Goal: Task Accomplishment & Management: Use online tool/utility

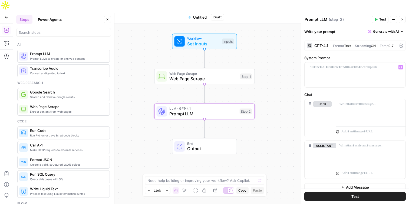
scroll to position [6, 0]
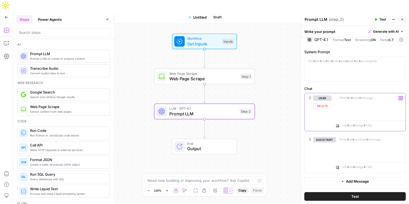
click at [349, 103] on div at bounding box center [371, 105] width 70 height 25
click at [339, 65] on div at bounding box center [355, 69] width 101 height 25
click at [344, 72] on div at bounding box center [355, 69] width 101 height 25
click at [358, 100] on p at bounding box center [371, 98] width 63 height 5
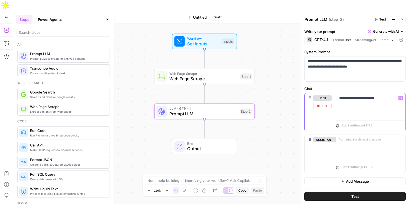
click at [401, 97] on icon "button" at bounding box center [401, 98] width 3 height 3
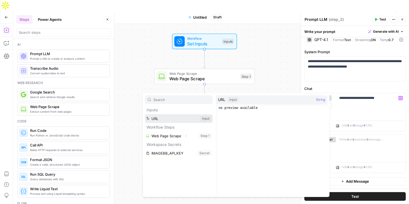
click at [171, 117] on button "Select variable URL" at bounding box center [179, 119] width 68 height 9
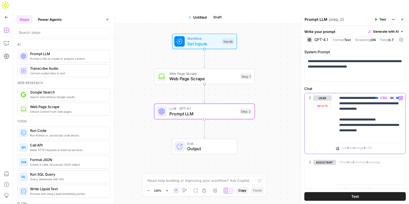
click at [402, 97] on icon "button" at bounding box center [401, 98] width 3 height 2
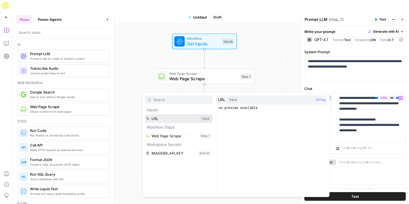
click at [172, 117] on button "Select variable URL" at bounding box center [179, 119] width 68 height 9
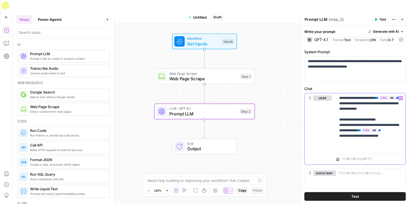
click at [401, 99] on icon "button" at bounding box center [401, 98] width 3 height 3
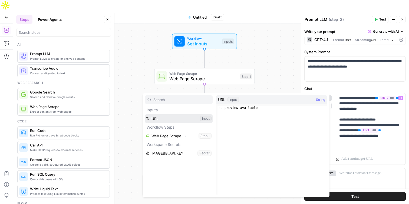
click at [181, 119] on button "Select variable URL" at bounding box center [179, 119] width 68 height 9
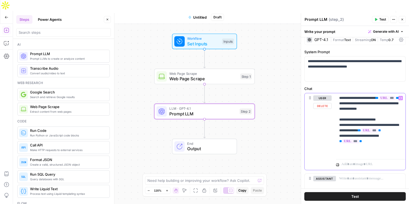
click at [392, 148] on p "**********" at bounding box center [371, 126] width 63 height 60
click at [378, 152] on p "**********" at bounding box center [371, 126] width 63 height 60
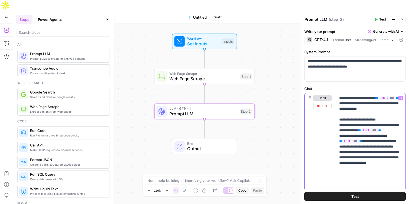
click at [402, 97] on icon "button" at bounding box center [401, 98] width 3 height 3
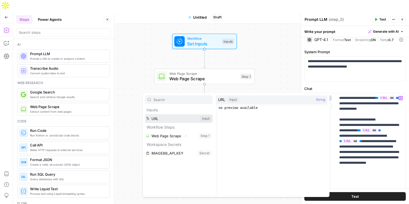
click at [184, 118] on button "Select variable URL" at bounding box center [179, 119] width 68 height 9
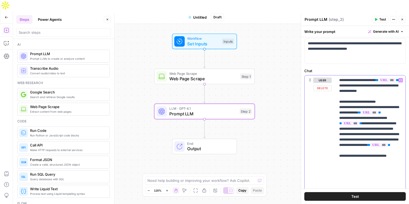
scroll to position [74, 0]
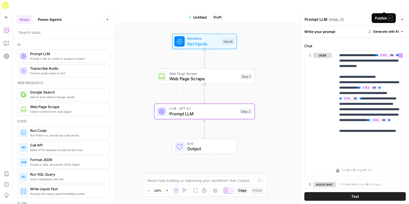
click at [385, 15] on span "Publish" at bounding box center [385, 17] width 12 height 5
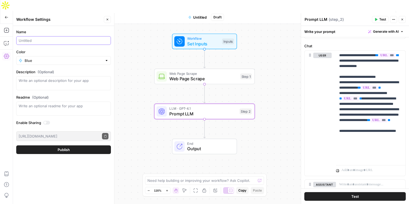
click at [45, 41] on input "Name" at bounding box center [64, 40] width 90 height 5
type input "[PERSON_NAME] Competitor Analyzer (Aircraft)"
click at [76, 151] on button "Publish" at bounding box center [63, 150] width 95 height 9
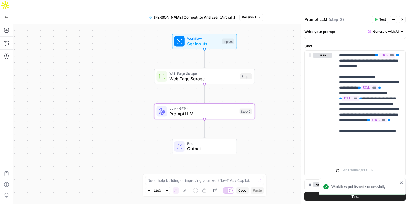
click at [389, 16] on icon "button" at bounding box center [389, 17] width 3 height 3
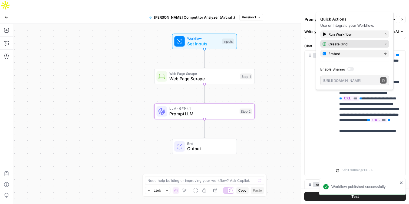
click at [353, 42] on span "Create Grid" at bounding box center [354, 43] width 51 height 5
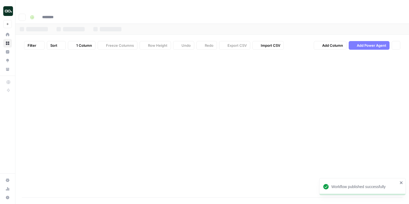
type input "**********"
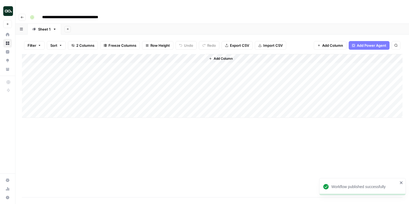
click at [76, 56] on div "Add Column" at bounding box center [212, 86] width 381 height 64
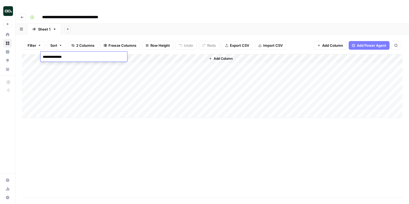
type textarea "**********"
click at [135, 56] on div "Add Column" at bounding box center [212, 86] width 381 height 64
click at [80, 68] on div "Add Column" at bounding box center [212, 86] width 381 height 64
type textarea "**********"
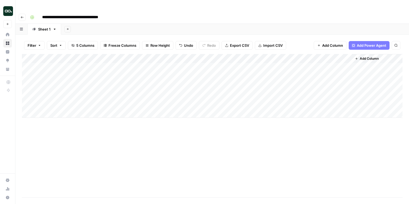
click at [84, 74] on div "Add Column" at bounding box center [212, 86] width 381 height 64
click at [84, 74] on textarea at bounding box center [84, 76] width 87 height 8
click at [129, 65] on div "Add Column" at bounding box center [212, 86] width 381 height 64
click at [74, 74] on div "Add Column" at bounding box center [212, 86] width 381 height 64
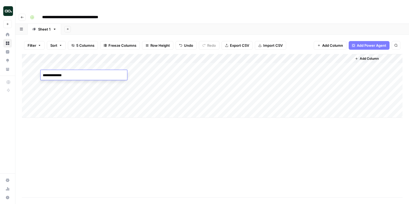
type textarea "**********"
click at [235, 56] on div "Add Column" at bounding box center [212, 86] width 381 height 64
click at [24, 14] on button "Go back" at bounding box center [22, 17] width 7 height 7
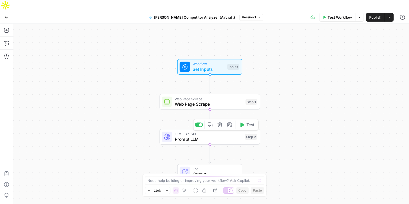
click at [206, 132] on div "LLM · GPT-4.1 Prompt LLM Step 2 Copy step Delete step Add Note Test" at bounding box center [210, 137] width 101 height 16
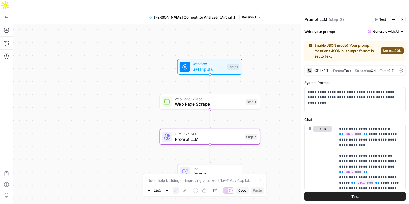
click at [389, 50] on span "Set to JSON" at bounding box center [392, 50] width 19 height 5
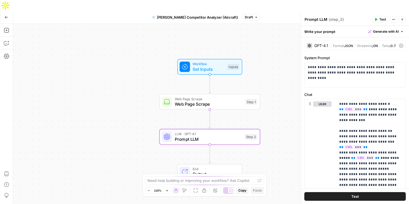
click at [375, 15] on span "Publish" at bounding box center [376, 17] width 12 height 5
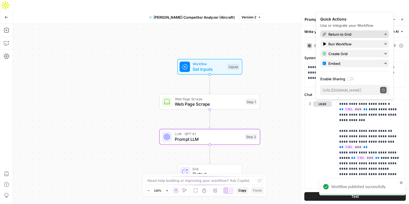
click at [349, 35] on span "Return to Grid" at bounding box center [354, 34] width 51 height 5
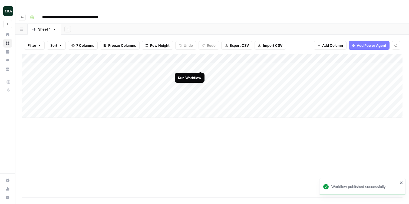
click at [201, 65] on div "Add Column" at bounding box center [212, 86] width 381 height 64
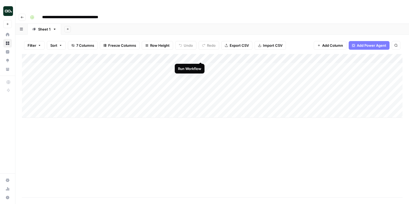
click at [201, 57] on div "Add Column" at bounding box center [212, 86] width 381 height 64
click at [162, 75] on div "Add Column" at bounding box center [212, 86] width 381 height 64
click at [396, 54] on div "Add Column" at bounding box center [212, 86] width 381 height 64
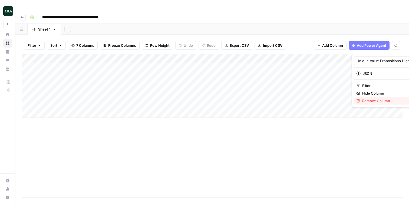
click at [380, 102] on span "Remove Column" at bounding box center [386, 100] width 47 height 5
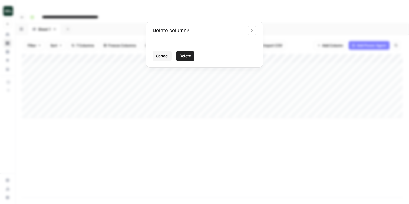
click at [186, 59] on button "Delete" at bounding box center [185, 56] width 18 height 10
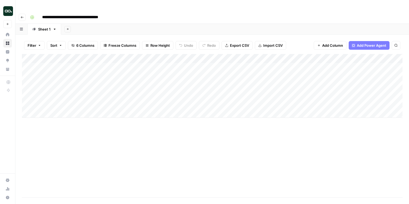
click at [397, 54] on div "Add Column" at bounding box center [212, 86] width 381 height 64
click at [341, 66] on div "Add Column" at bounding box center [212, 86] width 381 height 64
click at [353, 65] on div "Add Column" at bounding box center [212, 86] width 381 height 64
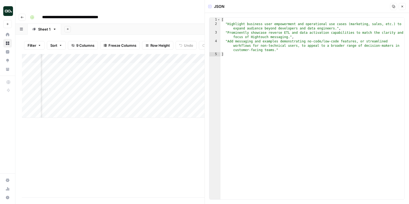
click at [404, 8] on icon "button" at bounding box center [402, 6] width 3 height 3
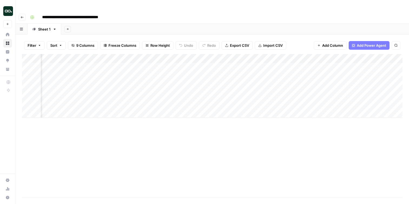
click at [174, 54] on div "Add Column" at bounding box center [212, 86] width 381 height 64
click at [149, 101] on span "Remove Column" at bounding box center [162, 100] width 47 height 5
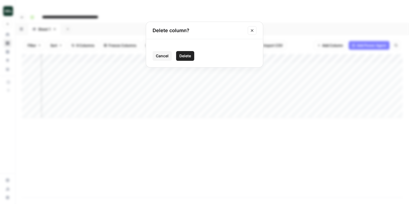
click at [185, 53] on button "Delete" at bounding box center [185, 56] width 18 height 10
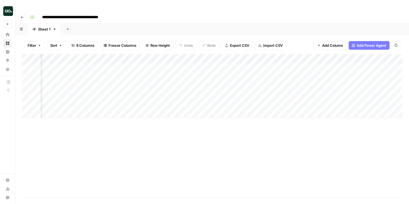
click at [172, 54] on div "Add Column" at bounding box center [212, 86] width 381 height 64
click at [152, 103] on span "Remove Column" at bounding box center [162, 100] width 47 height 5
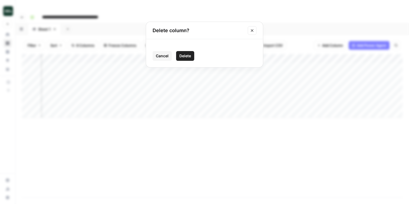
click at [188, 57] on span "Delete" at bounding box center [186, 55] width 12 height 5
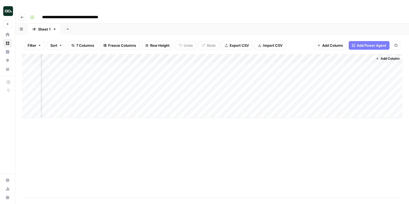
click at [251, 66] on div "Add Column" at bounding box center [212, 86] width 381 height 64
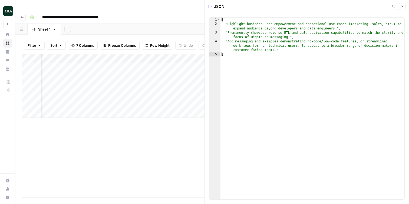
click at [175, 76] on div "Add Column" at bounding box center [113, 86] width 183 height 64
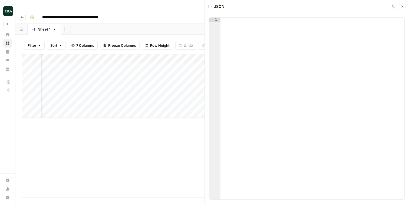
click at [404, 6] on icon "button" at bounding box center [402, 6] width 3 height 3
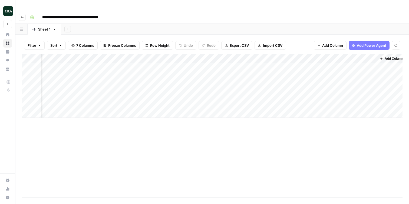
scroll to position [0, 70]
click at [87, 55] on div "Add Column" at bounding box center [212, 86] width 381 height 64
click at [87, 56] on div "Add Column" at bounding box center [212, 86] width 381 height 64
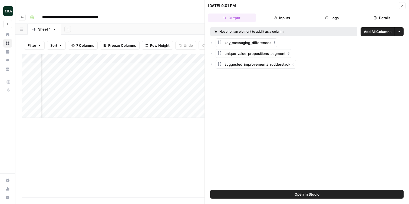
click at [164, 116] on div "Add Column" at bounding box center [113, 126] width 183 height 144
click at [404, 6] on icon "button" at bounding box center [402, 5] width 3 height 3
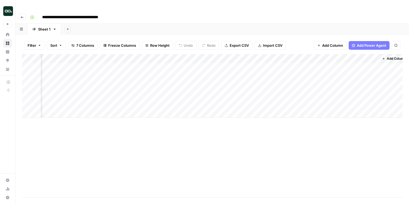
click at [180, 54] on div "Add Column" at bounding box center [212, 86] width 381 height 64
click at [160, 101] on span "Remove Column" at bounding box center [169, 100] width 47 height 5
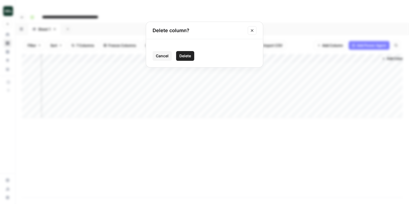
click at [183, 56] on span "Delete" at bounding box center [186, 55] width 12 height 5
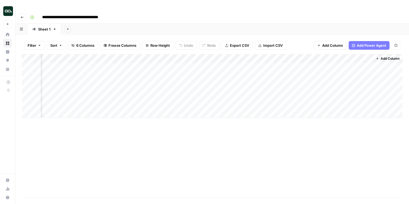
scroll to position [0, 28]
click at [222, 54] on div "Add Column" at bounding box center [212, 86] width 381 height 64
click at [199, 101] on span "Remove Column" at bounding box center [211, 100] width 47 height 5
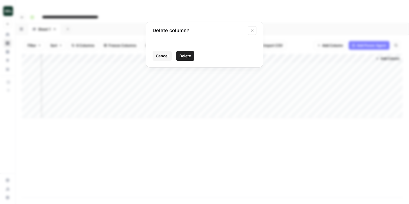
click at [184, 54] on span "Delete" at bounding box center [186, 55] width 12 height 5
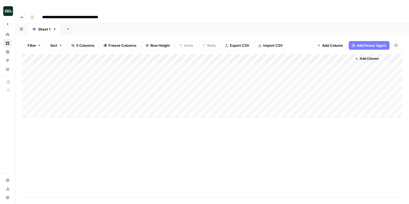
scroll to position [0, 0]
click at [251, 54] on div "Add Column" at bounding box center [212, 86] width 381 height 64
click at [232, 100] on span "Remove Column" at bounding box center [239, 100] width 47 height 5
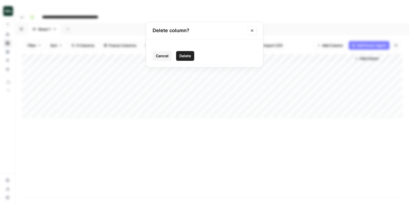
click at [186, 55] on span "Delete" at bounding box center [186, 55] width 12 height 5
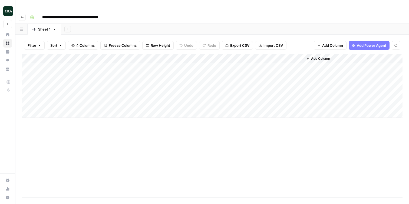
click at [251, 54] on div "Add Column" at bounding box center [212, 86] width 381 height 64
click at [237, 102] on span "Remove Column" at bounding box center [239, 100] width 47 height 5
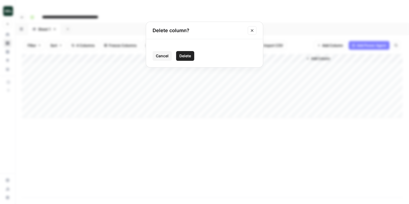
click at [186, 55] on span "Delete" at bounding box center [186, 55] width 12 height 5
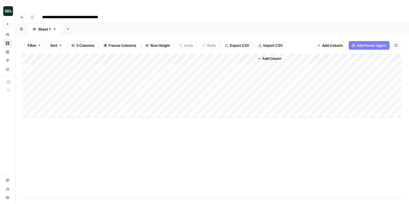
click at [251, 54] on div "Add Column" at bounding box center [212, 86] width 381 height 64
click at [231, 102] on span "Remove Column" at bounding box center [239, 100] width 47 height 5
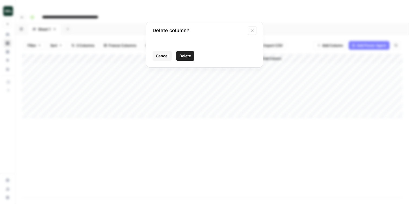
click at [186, 53] on span "Delete" at bounding box center [186, 55] width 12 height 5
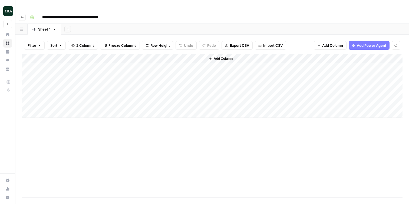
click at [179, 57] on div "Add Column" at bounding box center [212, 86] width 381 height 64
click at [194, 57] on div "Add Column" at bounding box center [212, 86] width 381 height 64
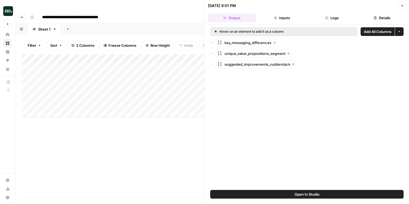
click at [376, 32] on span "Add All Columns" at bounding box center [378, 31] width 28 height 5
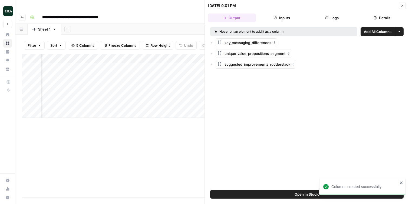
scroll to position [0, 91]
click at [404, 6] on span "Close" at bounding box center [404, 6] width 0 height 0
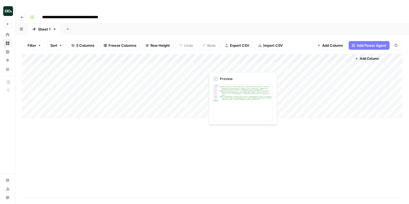
click at [226, 67] on div "Add Column" at bounding box center [212, 86] width 381 height 64
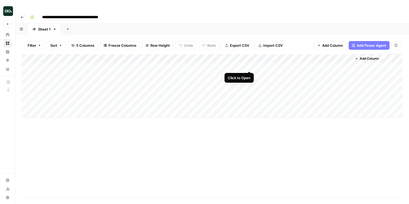
click at [249, 66] on div "Add Column" at bounding box center [212, 86] width 381 height 64
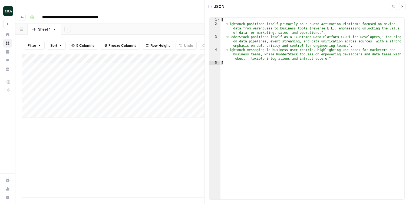
click at [404, 6] on icon "button" at bounding box center [402, 6] width 3 height 3
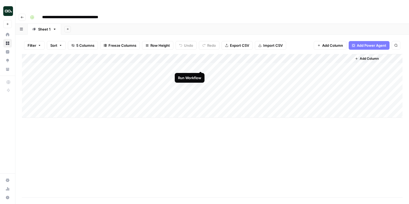
click at [202, 65] on div "Add Column" at bounding box center [212, 86] width 381 height 64
click at [200, 74] on div "Add Column" at bounding box center [212, 86] width 381 height 64
click at [194, 57] on div "Add Column" at bounding box center [212, 86] width 381 height 64
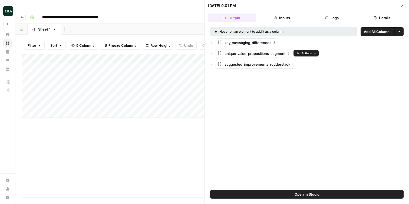
click at [213, 52] on icon "button" at bounding box center [211, 53] width 3 height 3
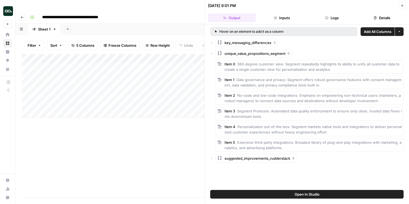
click at [213, 52] on icon "button" at bounding box center [211, 53] width 3 height 3
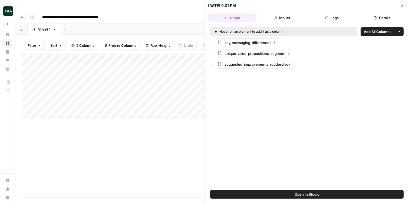
click at [152, 150] on div "Add Column" at bounding box center [113, 126] width 183 height 144
click at [161, 66] on div "Add Column" at bounding box center [113, 86] width 183 height 64
click at [169, 57] on div "Add Column" at bounding box center [113, 86] width 183 height 64
click at [168, 65] on div "Add Column" at bounding box center [113, 86] width 183 height 64
click at [213, 54] on icon "button" at bounding box center [211, 53] width 3 height 3
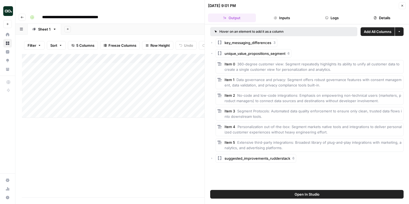
click at [213, 54] on icon "button" at bounding box center [211, 53] width 3 height 3
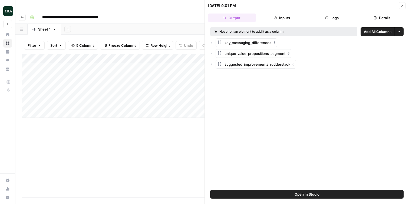
click at [404, 6] on icon "button" at bounding box center [402, 5] width 3 height 3
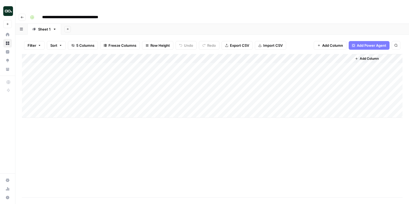
click at [148, 66] on div "Add Column" at bounding box center [212, 86] width 381 height 64
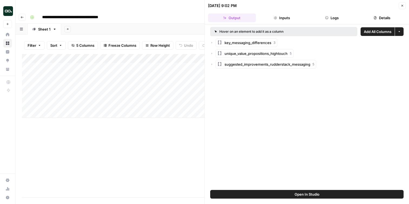
click at [213, 55] on div "unique_value_propositions_hightouch 5" at bounding box center [307, 53] width 194 height 9
click at [212, 52] on icon "button" at bounding box center [211, 53] width 3 height 3
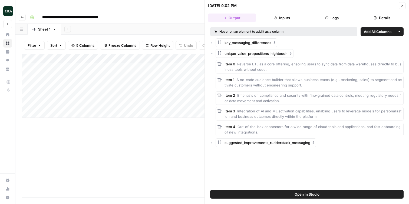
click at [212, 52] on icon "button" at bounding box center [211, 53] width 3 height 3
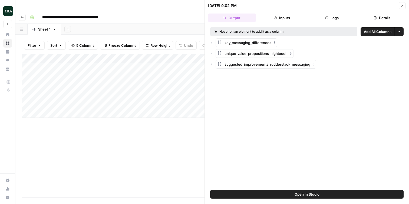
click at [402, 4] on button "Close" at bounding box center [402, 5] width 7 height 7
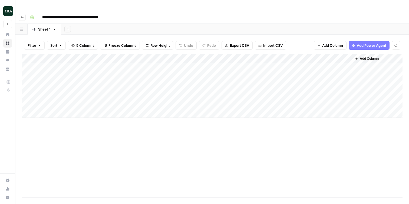
click at [149, 75] on div "Add Column" at bounding box center [212, 86] width 381 height 64
click at [194, 74] on div "Add Column" at bounding box center [212, 86] width 381 height 64
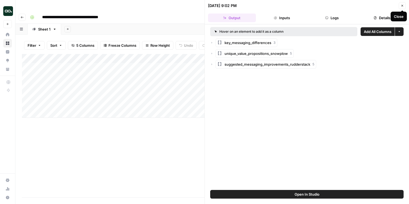
click at [401, 6] on icon "button" at bounding box center [402, 5] width 3 height 3
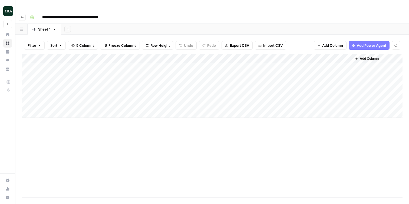
click at [286, 65] on div "Add Column" at bounding box center [212, 86] width 381 height 64
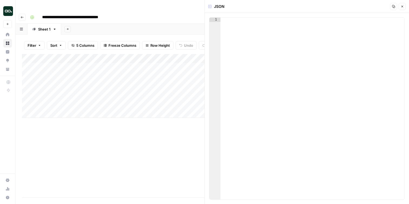
click at [403, 4] on button "Close" at bounding box center [402, 6] width 7 height 7
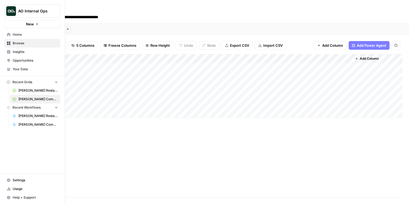
click at [10, 199] on icon "button" at bounding box center [9, 198] width 4 height 4
click at [95, 196] on span "Chat & Support" at bounding box center [90, 195] width 36 height 5
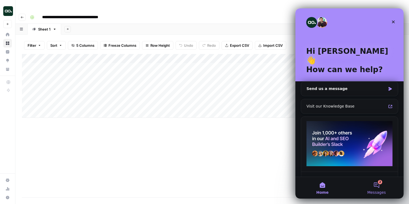
click at [381, 186] on button "2 Messages" at bounding box center [377, 188] width 54 height 22
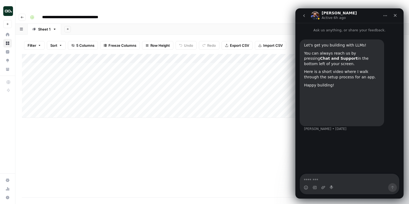
click at [305, 17] on icon "go back" at bounding box center [305, 15] width 2 height 3
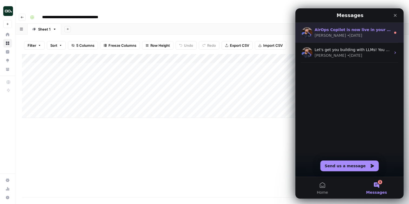
click at [351, 42] on div "AirOps Copilot is now live in your workflow builder! Use it to : Improve, debug…" at bounding box center [350, 33] width 108 height 20
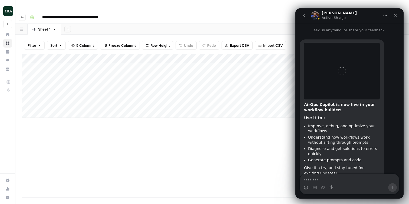
scroll to position [17, 0]
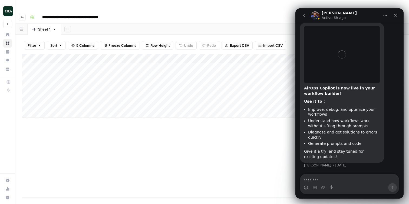
click at [303, 15] on icon "go back" at bounding box center [304, 16] width 4 height 4
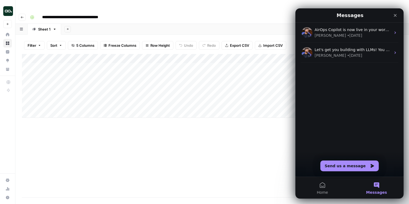
scroll to position [0, 0]
click at [345, 163] on button "Send us a message" at bounding box center [350, 166] width 58 height 11
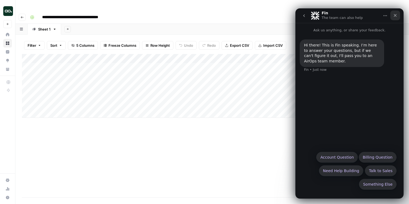
click at [395, 14] on icon "Close" at bounding box center [395, 15] width 4 height 4
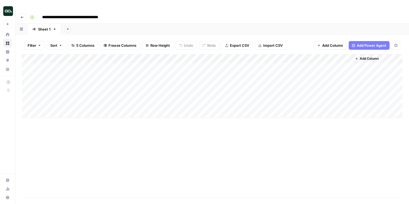
click at [150, 150] on div "Add Column" at bounding box center [212, 126] width 381 height 144
click at [20, 14] on button "Go back" at bounding box center [22, 17] width 7 height 7
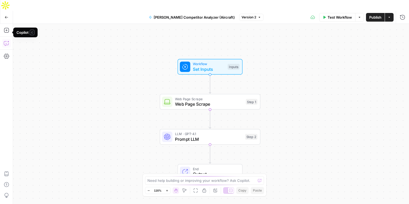
click at [8, 41] on icon "button" at bounding box center [6, 43] width 5 height 4
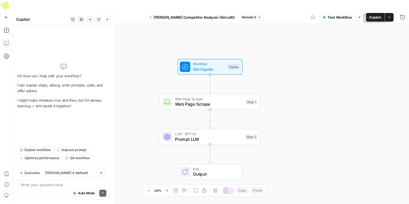
click at [389, 13] on button "Actions" at bounding box center [389, 17] width 9 height 9
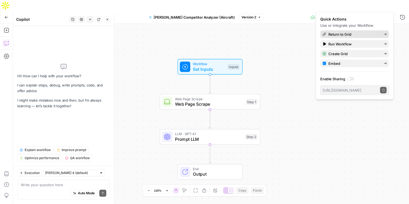
click at [345, 35] on span "Return to Grid" at bounding box center [354, 34] width 51 height 5
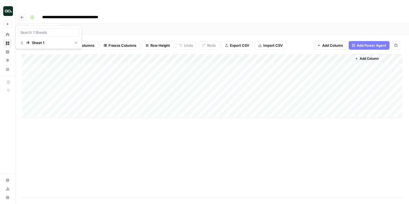
click at [21, 28] on icon "button" at bounding box center [21, 29] width 3 height 3
click at [195, 65] on div "Add Column" at bounding box center [212, 86] width 381 height 64
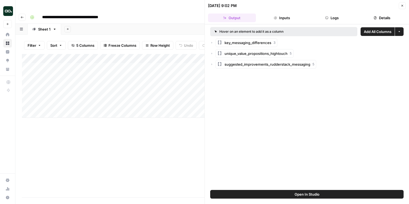
click at [388, 31] on span "Add All Columns" at bounding box center [378, 31] width 28 height 5
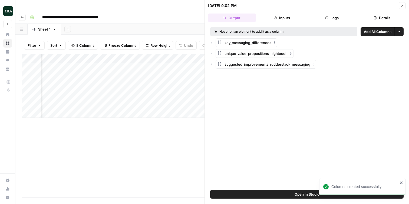
scroll to position [0, 91]
click at [401, 6] on icon "button" at bounding box center [402, 5] width 3 height 3
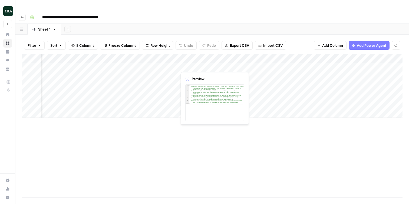
scroll to position [0, 79]
click at [199, 54] on div "Add Column" at bounding box center [212, 86] width 381 height 64
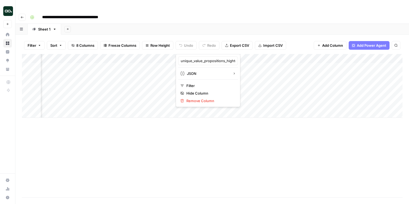
click at [217, 158] on div "Add Column" at bounding box center [212, 126] width 381 height 144
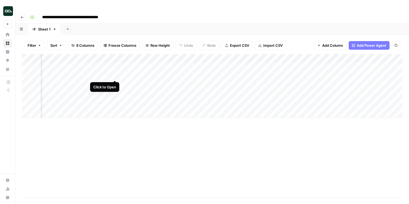
click at [114, 75] on div "Add Column" at bounding box center [212, 86] width 381 height 64
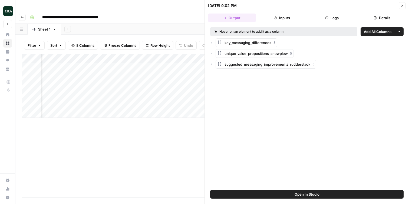
click at [374, 31] on span "Add All Columns" at bounding box center [378, 31] width 28 height 5
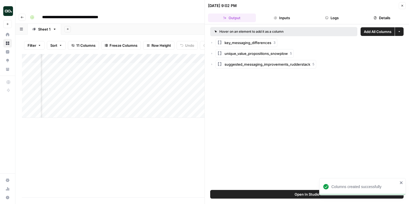
scroll to position [0, 91]
click at [149, 145] on div "Add Column" at bounding box center [113, 126] width 183 height 144
click at [404, 5] on icon "button" at bounding box center [403, 6] width 2 height 2
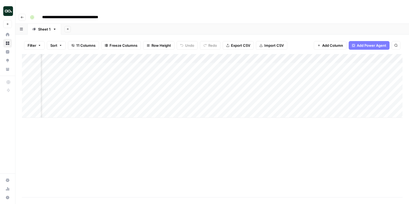
scroll to position [0, 170]
click at [256, 66] on div "Add Column" at bounding box center [212, 86] width 381 height 64
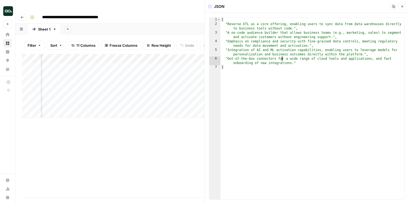
click at [283, 60] on div "[ "Reverse ETL as a core offering, enabling users to sync data from data wareho…" at bounding box center [313, 113] width 184 height 191
type textarea "**********"
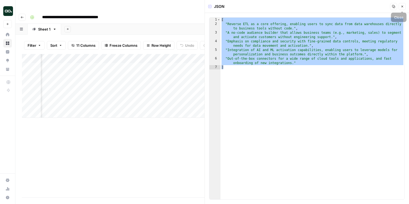
click at [403, 5] on icon "button" at bounding box center [402, 6] width 3 height 3
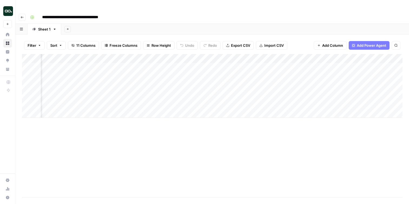
click at [118, 66] on div "Add Column" at bounding box center [212, 86] width 381 height 64
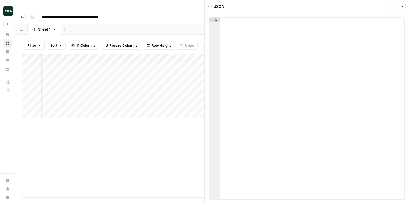
click at [252, 54] on div at bounding box center [313, 113] width 184 height 191
paste textarea "*"
type textarea "*"
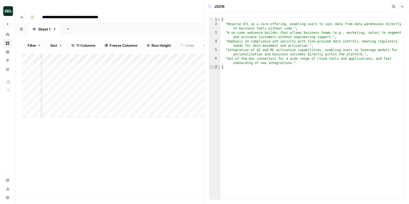
click at [402, 7] on icon "button" at bounding box center [402, 6] width 3 height 3
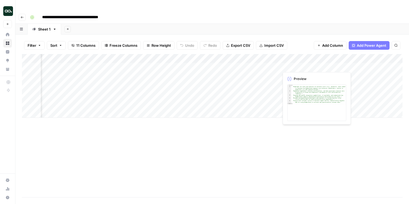
click at [298, 64] on div "Add Column" at bounding box center [212, 86] width 381 height 64
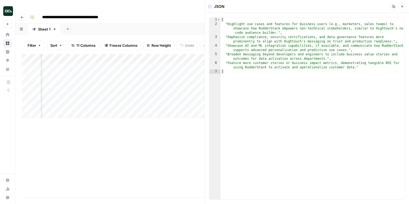
click at [302, 56] on div "[ "Highlight use cases and features for business users (e.g., marketers, sales …" at bounding box center [313, 113] width 184 height 191
type textarea "**********"
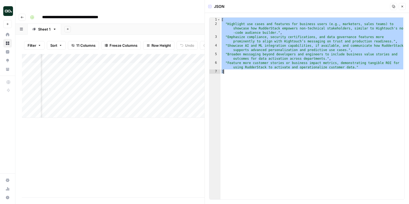
click at [405, 5] on button "Close" at bounding box center [402, 6] width 7 height 7
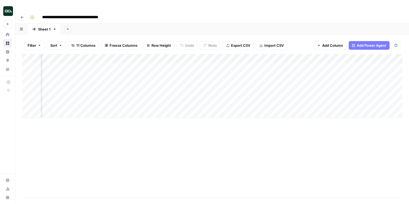
click at [165, 66] on div "Add Column" at bounding box center [212, 86] width 381 height 64
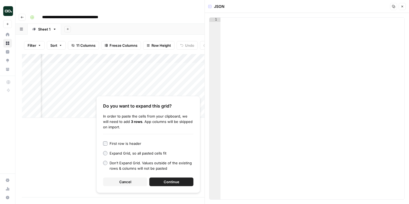
click at [272, 28] on div at bounding box center [313, 113] width 184 height 191
paste textarea "*"
type textarea "*"
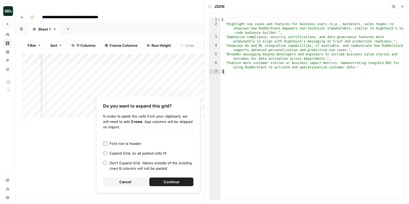
click at [404, 7] on icon "button" at bounding box center [402, 6] width 3 height 3
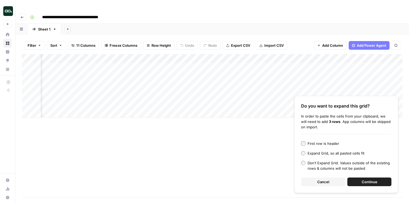
click at [331, 178] on button "Cancel" at bounding box center [323, 182] width 44 height 9
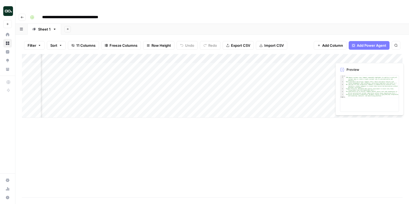
click at [386, 58] on div "Add Column" at bounding box center [212, 86] width 381 height 64
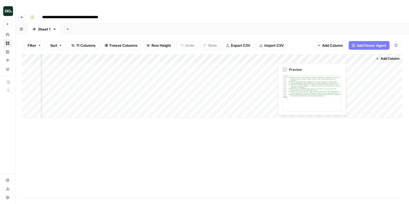
click at [311, 56] on div "Add Column" at bounding box center [212, 86] width 381 height 64
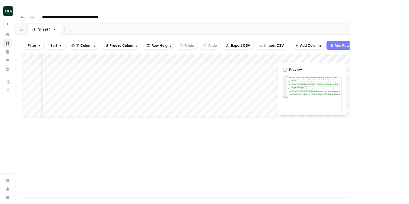
click at [311, 56] on div at bounding box center [300, 57] width 50 height 10
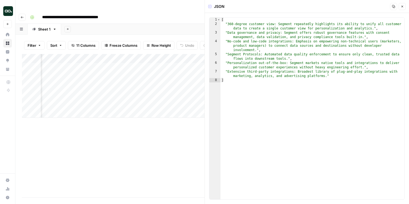
click at [395, 6] on icon "button" at bounding box center [394, 6] width 3 height 3
click at [404, 6] on icon "button" at bounding box center [402, 6] width 3 height 3
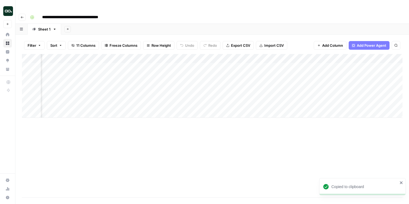
scroll to position [0, 85]
click at [187, 56] on div "Add Column" at bounding box center [212, 86] width 381 height 64
click at [357, 56] on div "Add Column" at bounding box center [212, 86] width 381 height 64
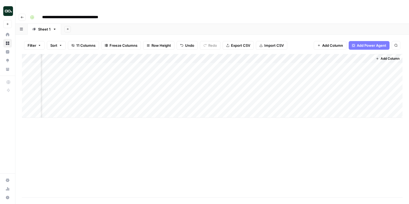
scroll to position [0, 269]
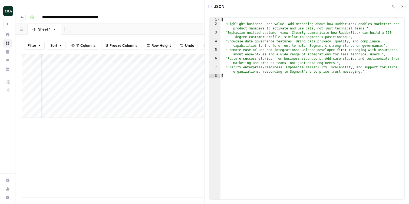
click at [394, 5] on icon "button" at bounding box center [393, 6] width 3 height 3
click at [404, 6] on icon "button" at bounding box center [402, 6] width 3 height 3
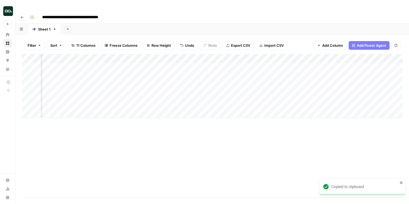
scroll to position [0, 43]
click at [274, 57] on div "Add Column" at bounding box center [212, 86] width 381 height 64
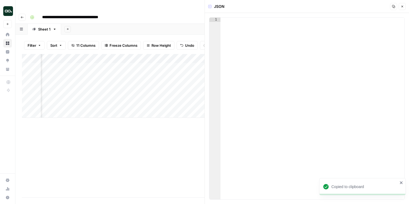
click at [275, 57] on div at bounding box center [286, 57] width 50 height 10
click at [402, 8] on icon "button" at bounding box center [402, 6] width 3 height 3
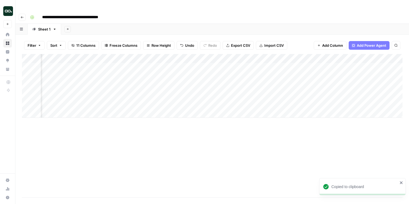
scroll to position [0, 154]
click at [177, 57] on div "Add Column" at bounding box center [212, 86] width 381 height 64
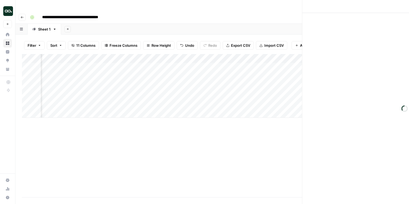
click at [177, 57] on div at bounding box center [174, 57] width 50 height 10
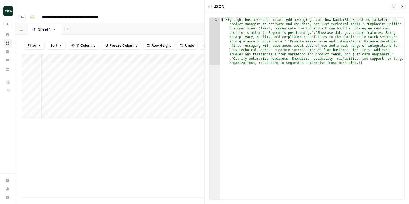
type textarea "**********"
click at [327, 37] on div "[ "Highlight business user value: Add messaging about how RudderStack enables m…" at bounding box center [313, 157] width 184 height 278
click at [406, 5] on header "JSON Copy Close" at bounding box center [307, 6] width 204 height 13
click at [404, 5] on icon "button" at bounding box center [402, 6] width 3 height 3
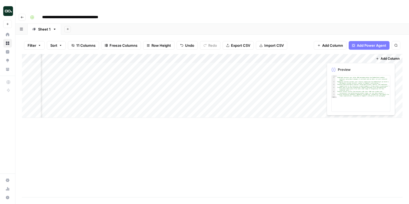
click at [355, 57] on div "Add Column" at bounding box center [212, 86] width 381 height 64
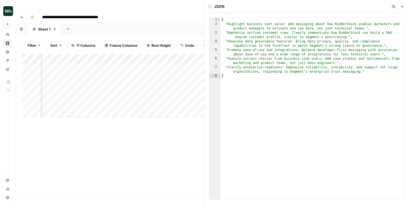
click at [360, 44] on div "[ "Highlight business user value: Add messaging about how RudderStack enables m…" at bounding box center [313, 113] width 184 height 191
type textarea "**********"
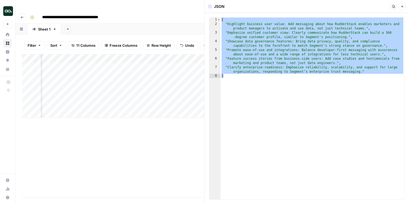
click at [404, 5] on icon "button" at bounding box center [402, 6] width 3 height 3
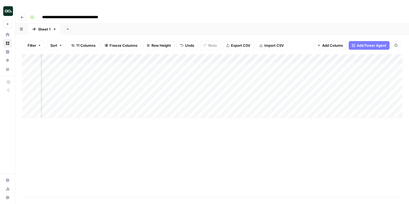
scroll to position [0, 76]
click at [249, 54] on div "Add Column" at bounding box center [212, 86] width 381 height 64
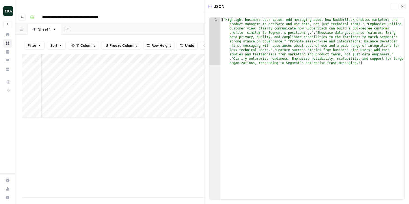
click at [307, 66] on div "[ "Highlight business user value: Add messaging about how RudderStack enables m…" at bounding box center [313, 157] width 184 height 278
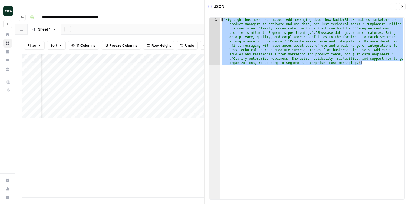
paste textarea "*"
type textarea "*"
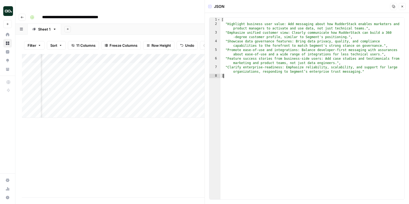
click at [401, 6] on icon "button" at bounding box center [402, 6] width 3 height 3
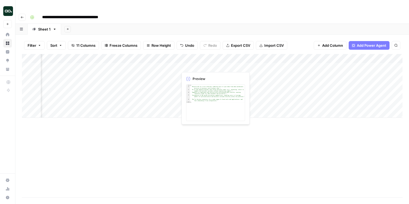
click at [196, 58] on div "Add Column" at bounding box center [212, 86] width 381 height 64
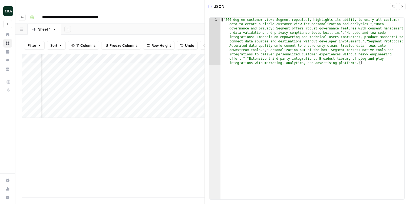
click at [402, 7] on icon "button" at bounding box center [403, 7] width 2 height 2
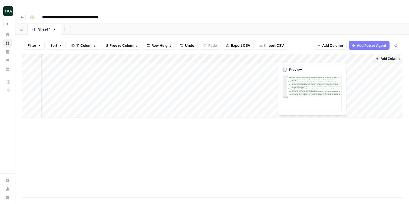
click at [296, 58] on div "Add Column" at bounding box center [212, 86] width 381 height 64
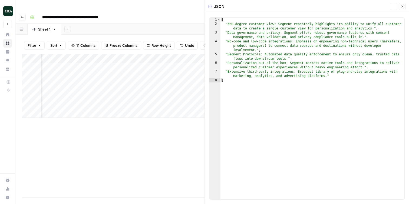
click at [275, 73] on div "[ "360-degree customer view: Segment repeatedly highlights its ability to unify…" at bounding box center [313, 113] width 184 height 191
type textarea "**********"
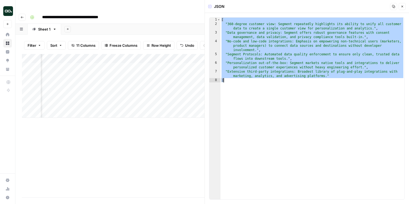
click at [403, 4] on button "Close" at bounding box center [402, 6] width 7 height 7
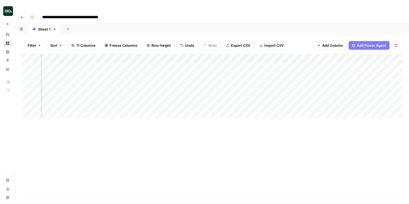
scroll to position [0, 37]
click at [234, 54] on div "Add Column" at bounding box center [212, 86] width 381 height 64
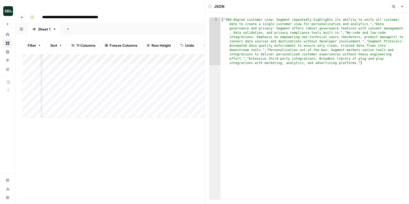
click at [243, 55] on div at bounding box center [242, 57] width 50 height 10
click at [270, 44] on div "[ "360-degree customer view: Segment repeatedly highlights its ability to unify…" at bounding box center [313, 157] width 184 height 278
paste textarea "*"
type textarea "*"
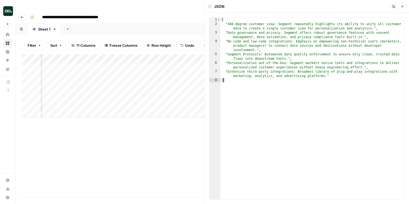
click at [405, 7] on button "Close" at bounding box center [402, 6] width 7 height 7
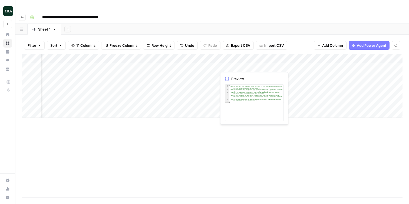
click at [238, 66] on div "Add Column" at bounding box center [212, 86] width 381 height 64
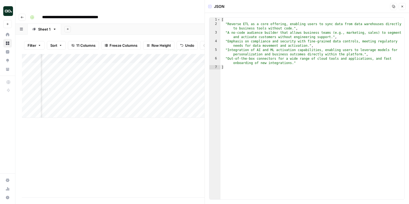
click at [404, 7] on button "Close" at bounding box center [402, 6] width 7 height 7
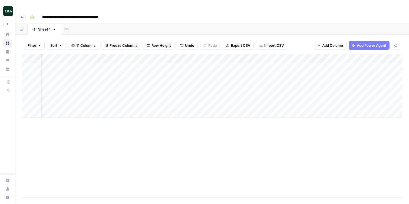
click at [283, 66] on div "Add Column" at bounding box center [212, 86] width 381 height 64
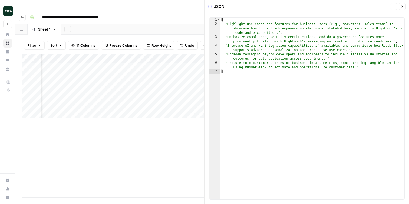
click at [404, 9] on button "Close" at bounding box center [402, 6] width 7 height 7
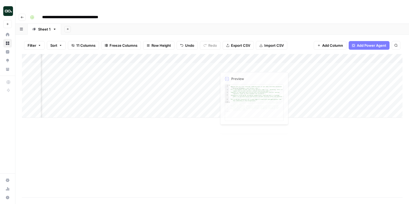
click at [239, 72] on div "Add Column" at bounding box center [212, 86] width 381 height 64
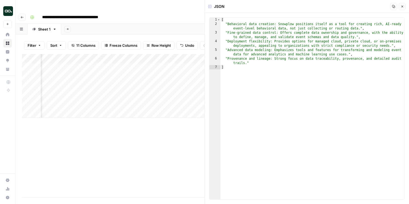
click at [402, 8] on icon "button" at bounding box center [402, 6] width 3 height 3
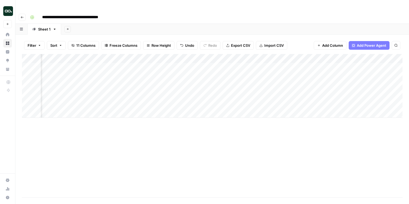
click at [287, 74] on div "Add Column" at bounding box center [212, 86] width 381 height 64
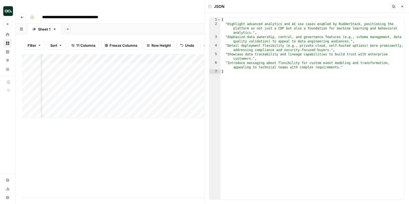
click at [404, 7] on icon "button" at bounding box center [402, 6] width 3 height 3
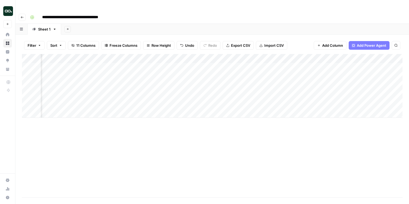
scroll to position [0, 149]
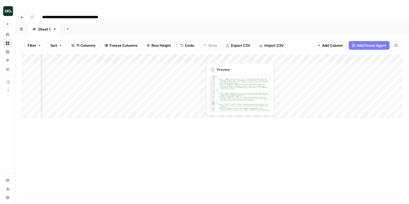
click at [247, 54] on div "Add Column" at bounding box center [212, 86] width 381 height 64
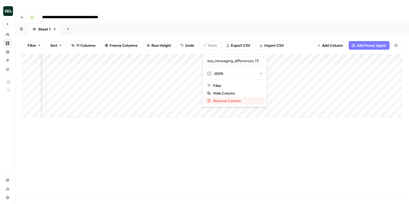
click at [222, 101] on span "Remove Column" at bounding box center [236, 100] width 47 height 5
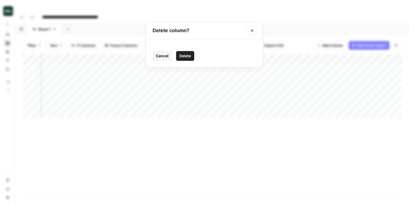
click at [186, 56] on span "Delete" at bounding box center [186, 55] width 12 height 5
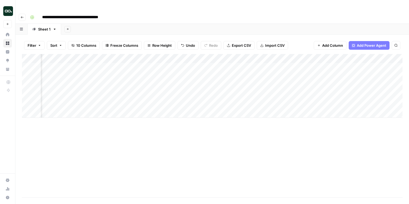
click at [247, 54] on div "Add Column" at bounding box center [212, 86] width 381 height 64
click at [223, 102] on span "Remove Column" at bounding box center [236, 100] width 47 height 5
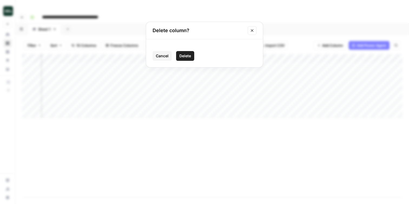
click at [184, 56] on span "Delete" at bounding box center [186, 55] width 12 height 5
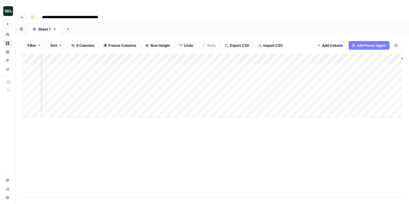
click at [247, 54] on div "Add Column" at bounding box center [212, 86] width 381 height 64
click at [228, 102] on span "Remove Column" at bounding box center [236, 100] width 47 height 5
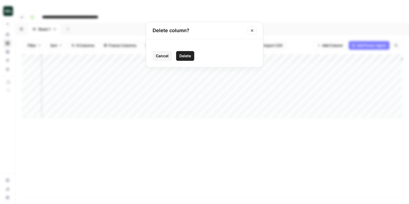
click at [183, 57] on span "Delete" at bounding box center [186, 55] width 12 height 5
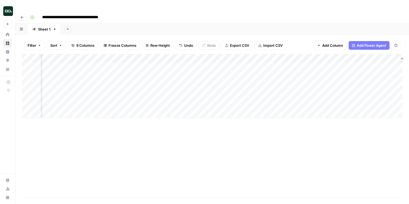
scroll to position [0, 126]
click at [270, 54] on div "Add Column" at bounding box center [212, 86] width 381 height 64
click at [248, 102] on span "Remove Column" at bounding box center [260, 100] width 47 height 5
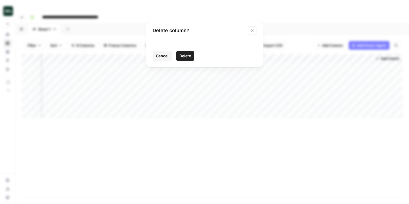
click at [192, 56] on button "Delete" at bounding box center [185, 56] width 18 height 10
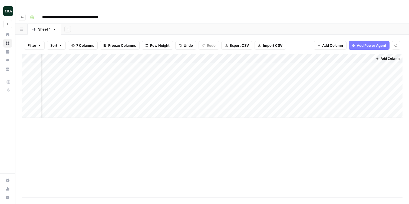
scroll to position [0, 77]
click at [318, 54] on div "Add Column" at bounding box center [212, 86] width 381 height 64
click at [301, 102] on span "Remove Column" at bounding box center [309, 100] width 47 height 5
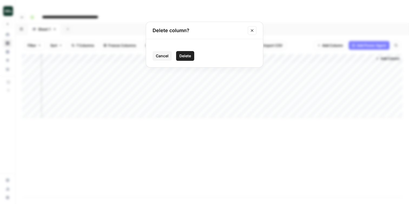
click at [182, 52] on button "Delete" at bounding box center [185, 56] width 18 height 10
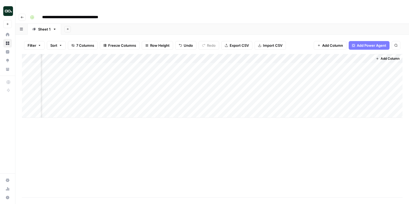
scroll to position [0, 28]
click at [369, 54] on div "Add Column" at bounding box center [212, 86] width 381 height 64
click at [344, 104] on button "Remove Column" at bounding box center [356, 101] width 60 height 8
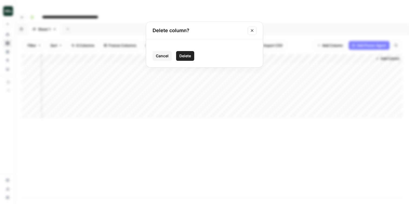
click at [189, 54] on span "Delete" at bounding box center [186, 55] width 12 height 5
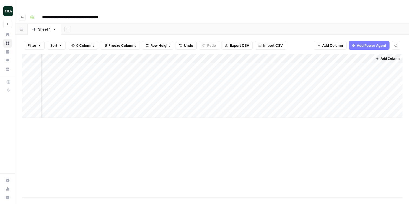
scroll to position [0, 0]
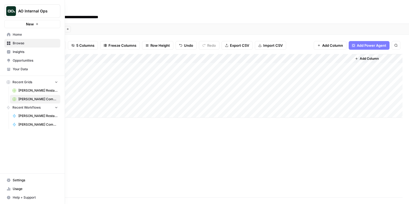
click at [10, 33] on icon at bounding box center [9, 35] width 4 height 4
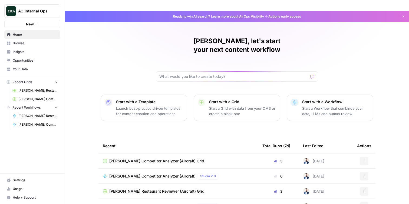
click at [36, 43] on span "Browse" at bounding box center [35, 43] width 45 height 5
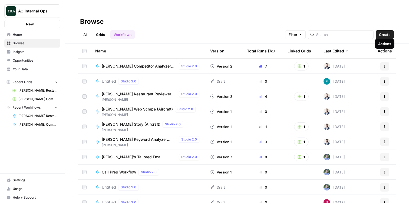
click at [385, 65] on icon "button" at bounding box center [384, 66] width 3 height 3
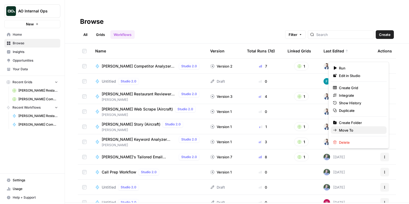
click at [350, 131] on span "Move To" at bounding box center [360, 130] width 43 height 5
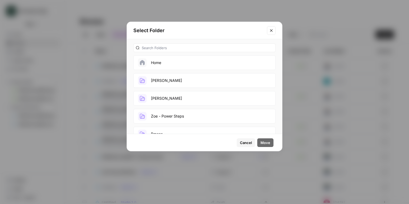
click at [164, 83] on button "[PERSON_NAME]" at bounding box center [205, 80] width 142 height 15
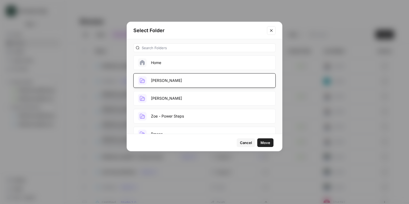
click at [264, 141] on span "Move" at bounding box center [266, 142] width 10 height 5
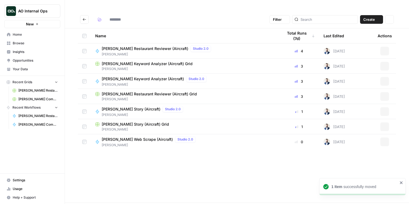
type input "*****"
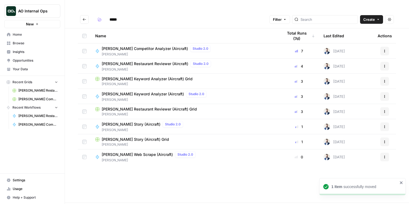
click at [82, 15] on button "Go back" at bounding box center [84, 19] width 9 height 9
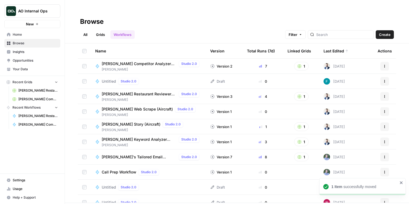
click at [92, 30] on ul "All Grids Workflows" at bounding box center [107, 34] width 55 height 9
click at [95, 30] on link "Grids" at bounding box center [100, 34] width 15 height 9
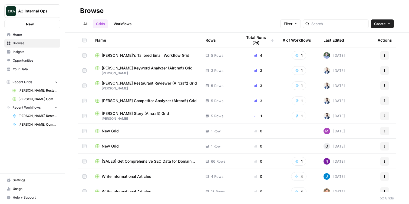
click at [339, 42] on div "Last Edited" at bounding box center [334, 40] width 21 height 15
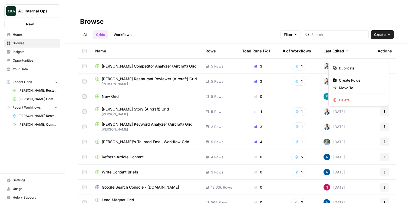
click at [387, 62] on button "Actions" at bounding box center [385, 66] width 9 height 9
click at [353, 90] on span "Move To" at bounding box center [360, 87] width 43 height 5
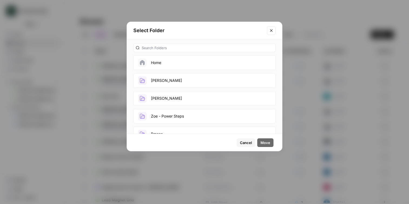
click at [189, 78] on button "[PERSON_NAME]" at bounding box center [205, 80] width 142 height 15
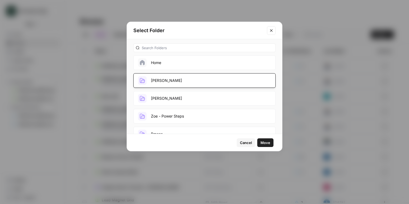
click at [263, 144] on span "Move" at bounding box center [266, 142] width 10 height 5
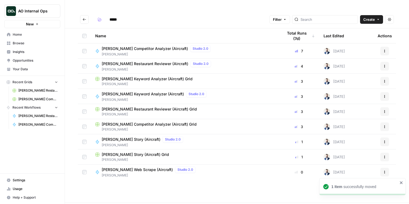
click at [386, 65] on icon "button" at bounding box center [384, 66] width 3 height 3
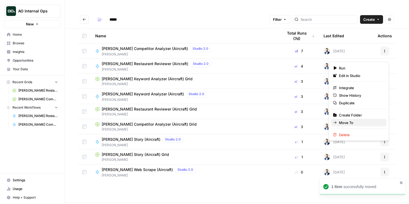
click at [350, 122] on span "Move To" at bounding box center [360, 122] width 43 height 5
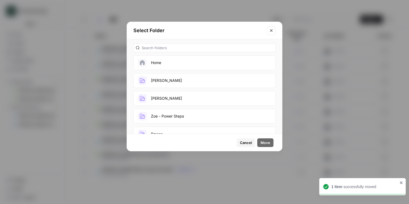
click at [185, 83] on button "[PERSON_NAME]" at bounding box center [205, 80] width 142 height 15
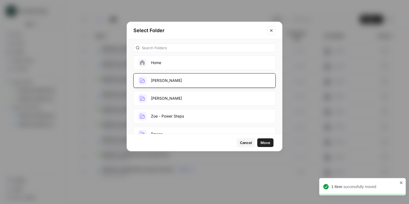
click at [270, 145] on button "Move" at bounding box center [266, 143] width 16 height 9
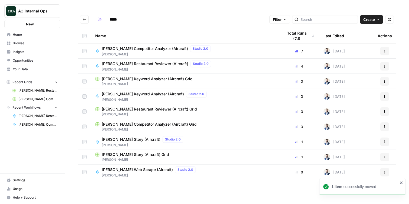
click at [18, 35] on span "Home" at bounding box center [35, 34] width 45 height 5
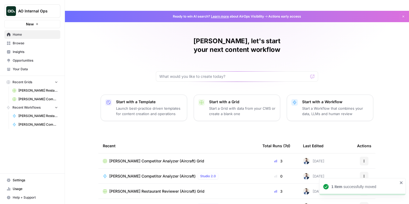
click at [326, 106] on p "Start a Workflow that combines your data, LLMs and human review" at bounding box center [335, 111] width 67 height 11
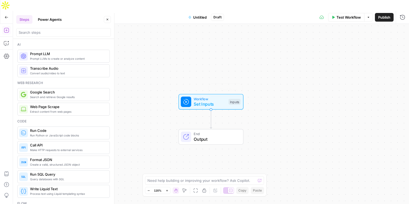
click at [208, 101] on span "Set Inputs" at bounding box center [210, 104] width 32 height 6
click at [354, 40] on button "Add Field" at bounding box center [351, 36] width 90 height 9
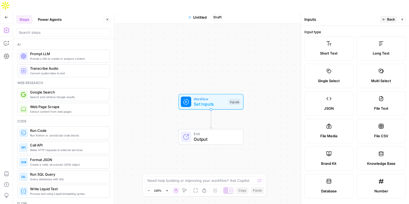
click at [383, 44] on icon at bounding box center [381, 43] width 5 height 5
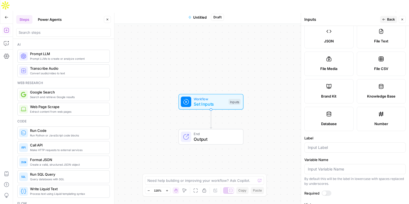
scroll to position [161, 0]
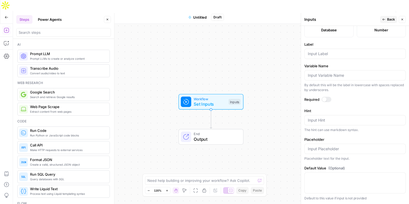
click at [327, 51] on div at bounding box center [356, 54] width 102 height 10
type input "Article"
click at [404, 20] on icon "button" at bounding box center [402, 19] width 3 height 3
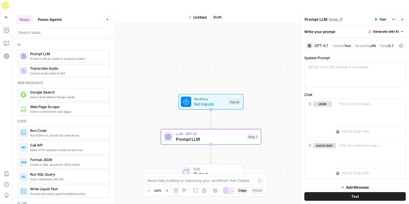
drag, startPoint x: 56, startPoint y: 56, endPoint x: 320, endPoint y: 2, distance: 269.8
click at [360, 119] on div at bounding box center [371, 111] width 70 height 25
click at [402, 103] on icon "button" at bounding box center [401, 104] width 3 height 2
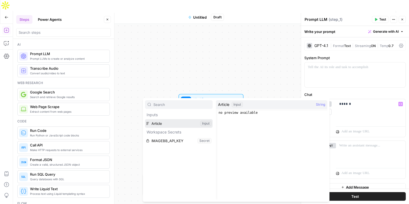
click at [179, 122] on button "Select variable Article" at bounding box center [179, 123] width 68 height 9
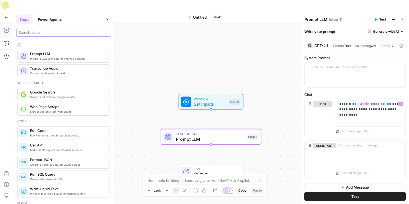
click at [73, 33] on input "search" at bounding box center [64, 32] width 90 height 5
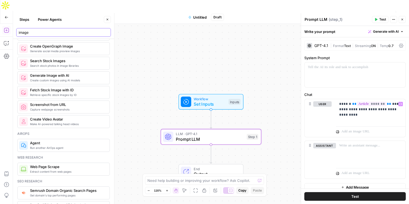
scroll to position [0, 0]
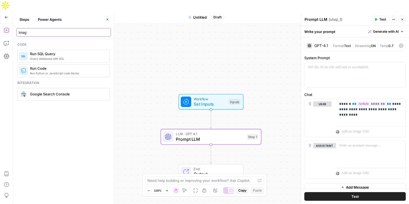
type input "image"
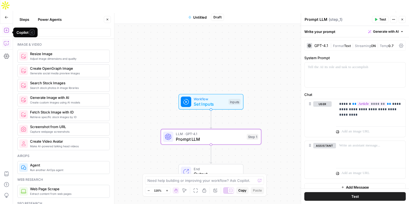
click at [6, 41] on icon "button" at bounding box center [6, 43] width 5 height 5
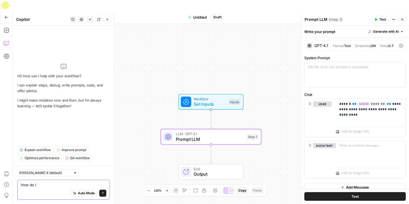
paste textarea "use the Unsplash Images utility step"
type textarea "How do I use the Unsplash Images utility step?"
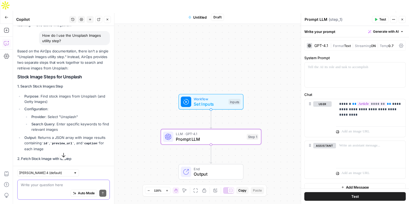
scroll to position [38, 0]
click at [108, 19] on icon "button" at bounding box center [107, 19] width 3 height 3
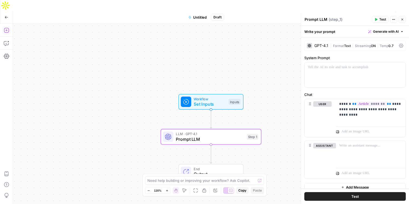
click at [8, 28] on icon "button" at bounding box center [6, 30] width 5 height 5
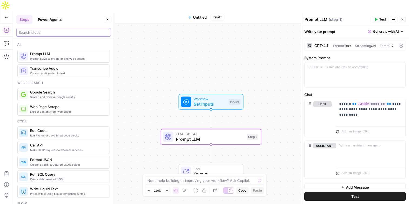
click at [60, 30] on input "search" at bounding box center [64, 32] width 90 height 5
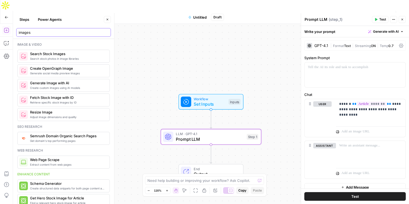
type input "images"
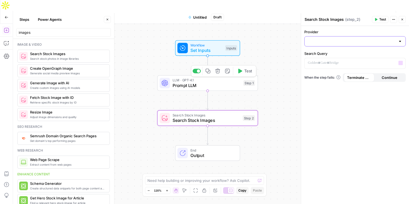
click at [371, 43] on input "Provider" at bounding box center [352, 41] width 88 height 5
click at [344, 62] on span "Unsplash" at bounding box center [357, 62] width 84 height 5
type input "Unsplash"
click at [344, 64] on p at bounding box center [351, 62] width 86 height 5
click at [214, 82] on span "Prompt LLM" at bounding box center [207, 85] width 68 height 6
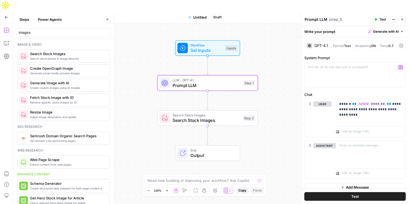
scroll to position [6, 0]
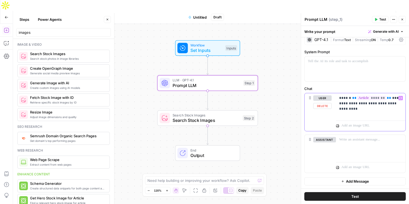
click at [401, 104] on p "**********" at bounding box center [371, 101] width 63 height 11
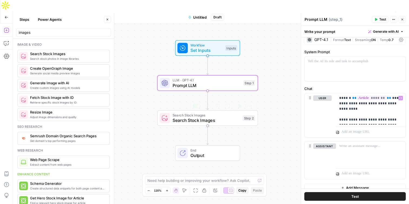
click at [210, 117] on span "Search Stock Images" at bounding box center [207, 120] width 68 height 6
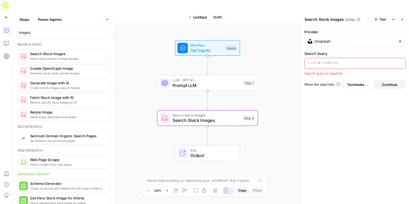
click at [11, 11] on img at bounding box center [5, 5] width 11 height 11
click at [383, 60] on div at bounding box center [351, 63] width 92 height 11
click at [402, 61] on div "“/” to reference Variables Menu" at bounding box center [355, 63] width 101 height 11
click at [401, 60] on div "“/” to reference Variables Menu" at bounding box center [355, 63] width 101 height 11
click at [402, 60] on div "“/” to reference Variables Menu" at bounding box center [355, 63] width 101 height 11
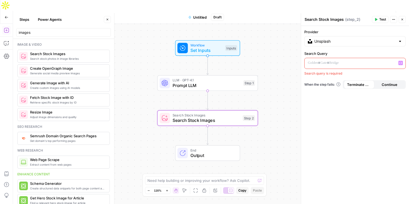
click at [401, 61] on div "“/” to reference Variables Menu" at bounding box center [355, 63] width 101 height 11
click at [400, 11] on div at bounding box center [204, 5] width 409 height 11
drag, startPoint x: 400, startPoint y: 67, endPoint x: 369, endPoint y: 8, distance: 66.6
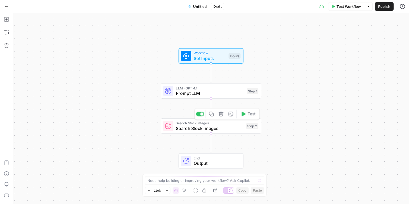
click at [222, 126] on span "Search Stock Images" at bounding box center [210, 128] width 68 height 6
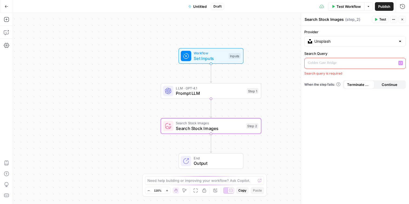
click at [400, 63] on icon "button" at bounding box center [401, 63] width 3 height 2
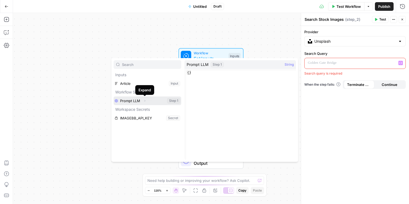
click at [145, 101] on icon "button" at bounding box center [145, 101] width 1 height 2
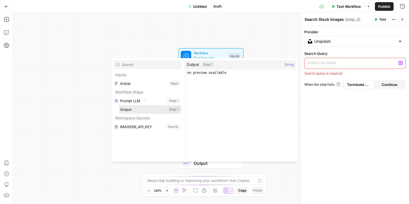
click at [142, 112] on button "Select variable Output" at bounding box center [150, 109] width 62 height 9
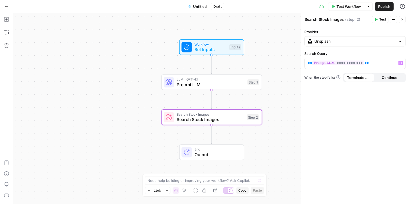
click at [390, 76] on span "Continue" at bounding box center [390, 77] width 16 height 5
click at [354, 79] on span "Terminate Workflow" at bounding box center [359, 77] width 24 height 5
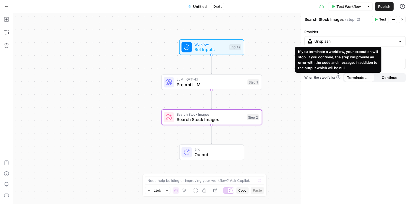
click at [342, 115] on div "**********" at bounding box center [355, 115] width 108 height 178
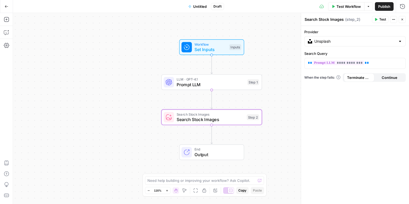
click at [394, 19] on icon "button" at bounding box center [393, 19] width 3 height 3
click at [6, 32] on icon "button" at bounding box center [6, 32] width 5 height 5
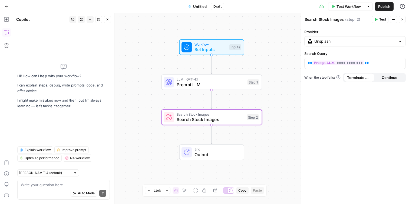
click at [64, 186] on textarea at bounding box center [64, 185] width 86 height 5
click at [46, 186] on textarea "How can I make a Search Stock Images step" at bounding box center [64, 185] width 86 height 5
click at [50, 185] on textarea "How can I make a Search Stock Images step" at bounding box center [64, 185] width 86 height 5
click at [105, 184] on textarea "How can I make it so a Search Stock Images step" at bounding box center [64, 185] width 86 height 5
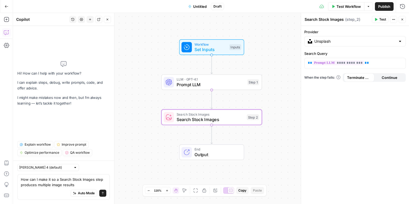
type textarea "How can I make it so a Search Stock Images step produces multiple image results?"
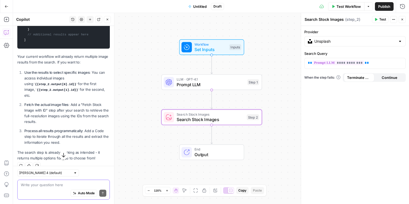
scroll to position [163, 0]
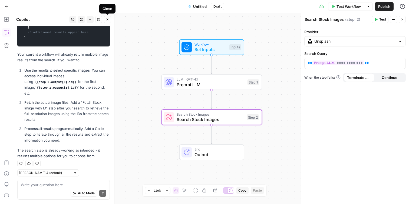
click at [3, 21] on button "Add Steps" at bounding box center [6, 19] width 9 height 9
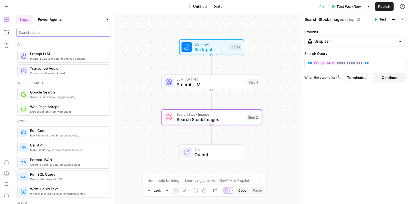
click at [47, 32] on input "search" at bounding box center [64, 32] width 90 height 5
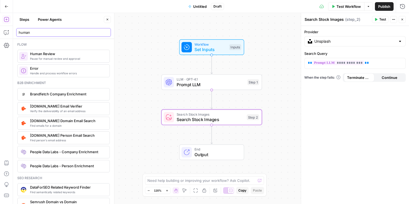
type input "human"
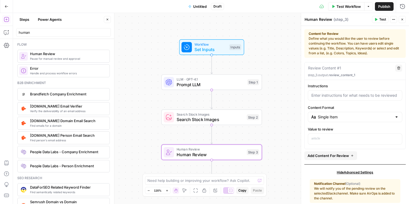
drag, startPoint x: 45, startPoint y: 55, endPoint x: 219, endPoint y: 3, distance: 182.2
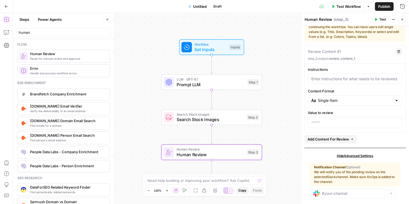
scroll to position [24, 0]
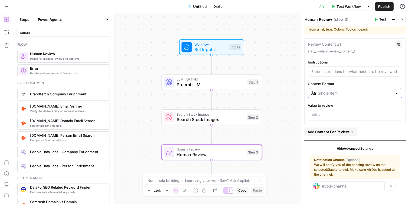
click at [347, 93] on input "Content Format" at bounding box center [355, 93] width 74 height 5
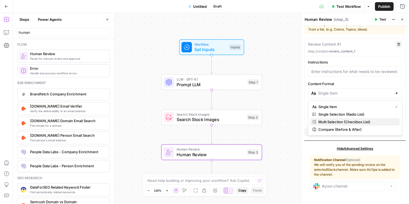
click at [353, 121] on span "Multi Selection (Checkbox List)" at bounding box center [357, 121] width 77 height 5
type input "Multi Selection (Checkbox List)"
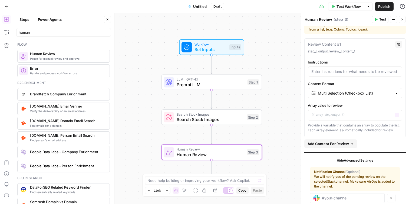
scroll to position [36, 0]
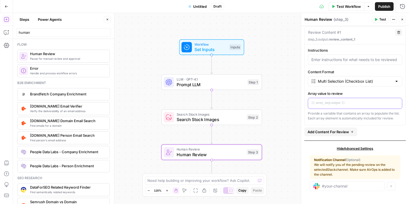
click at [347, 104] on p at bounding box center [355, 102] width 87 height 5
click at [399, 104] on button "Variables Menu" at bounding box center [397, 103] width 4 height 4
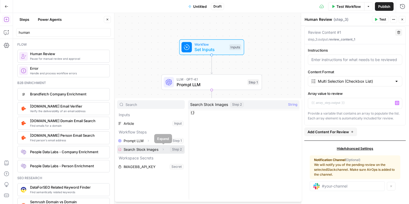
click at [163, 150] on icon "button" at bounding box center [163, 149] width 3 height 3
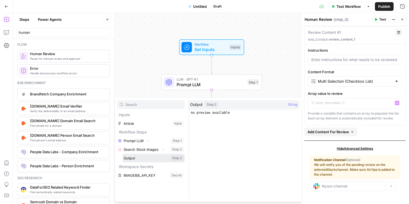
click at [155, 160] on button "Select variable Output" at bounding box center [154, 158] width 62 height 9
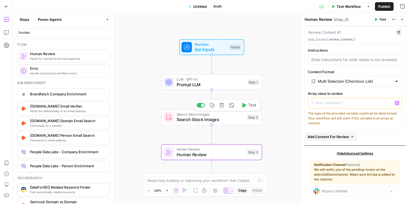
click at [206, 121] on span "Search Stock Images" at bounding box center [211, 119] width 68 height 6
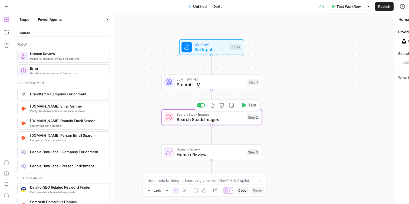
type textarea "Search Stock Images"
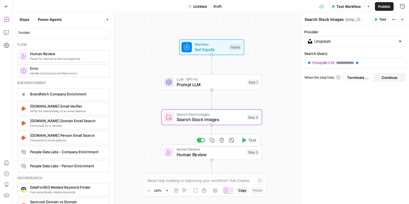
click at [209, 154] on span "Human Review" at bounding box center [211, 155] width 68 height 6
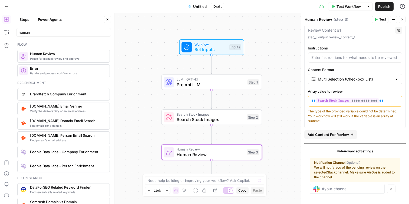
scroll to position [41, 0]
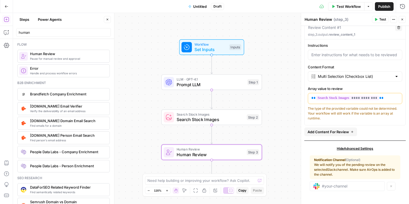
click at [331, 135] on button "Add Content For Review" at bounding box center [331, 132] width 53 height 9
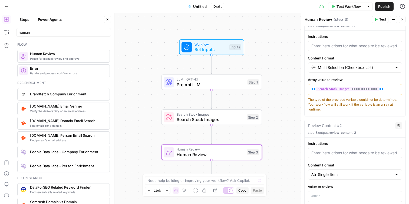
scroll to position [49, 0]
click at [347, 69] on input "Content Format" at bounding box center [355, 68] width 74 height 5
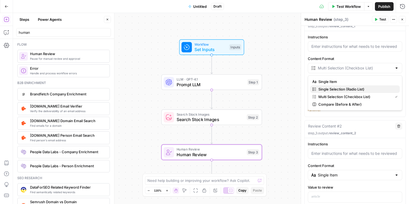
click at [349, 89] on span "Single Selection (Radio List)" at bounding box center [357, 89] width 77 height 5
type input "Single Selection (Radio List)"
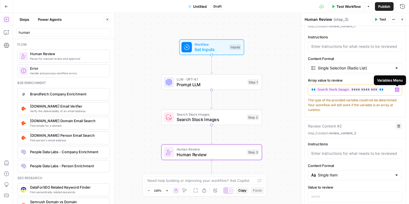
click at [398, 89] on icon "button" at bounding box center [397, 90] width 3 height 2
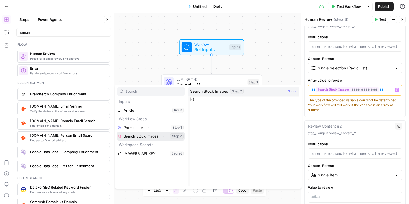
click at [162, 136] on icon "button" at bounding box center [163, 136] width 3 height 3
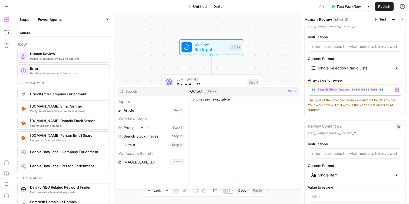
click at [253, 60] on div "Workflow Set Inputs Inputs LLM · GPT-4.1 Prompt LLM Step 1 Search Stock Images …" at bounding box center [211, 108] width 396 height 191
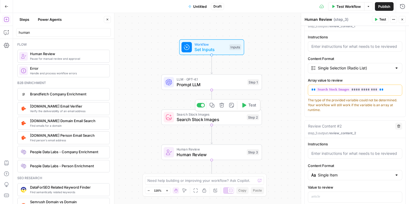
click at [204, 117] on span "Search Stock Images" at bounding box center [211, 119] width 68 height 6
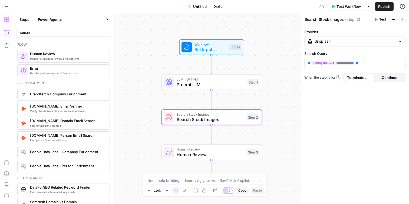
click at [6, 30] on icon "button" at bounding box center [6, 32] width 5 height 5
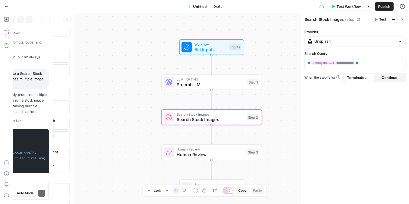
scroll to position [172, 0]
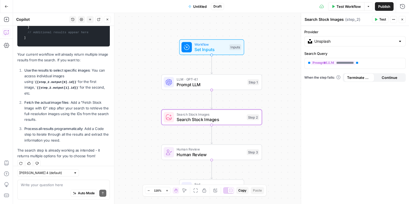
click at [47, 186] on textarea at bounding box center [64, 185] width 86 height 5
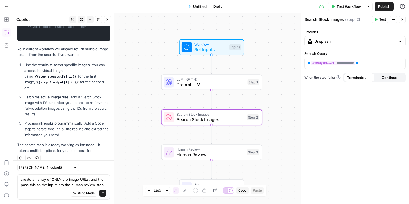
click at [22, 179] on textarea "create an array of ONLY the image URLs, and then pass this as the input into th…" at bounding box center [64, 182] width 86 height 11
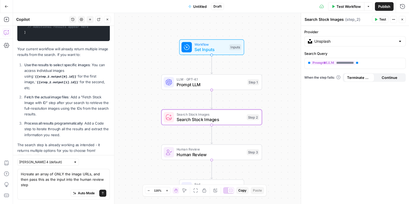
scroll to position [183, 0]
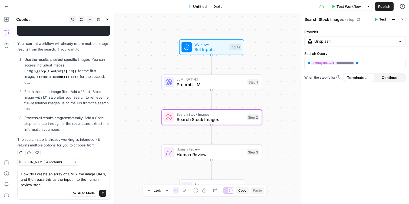
drag, startPoint x: 83, startPoint y: 174, endPoint x: 68, endPoint y: 172, distance: 15.3
click at [68, 172] on textarea "How do I create an array of ONLY the image URLs, and then pass this as the inpu…" at bounding box center [64, 180] width 86 height 16
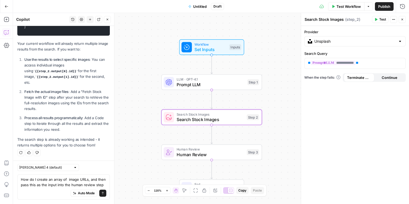
scroll to position [177, 0]
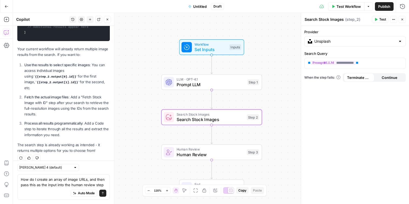
click at [88, 180] on textarea "How do I create an array of image URLs, and then pass this as the input into th…" at bounding box center [64, 182] width 86 height 11
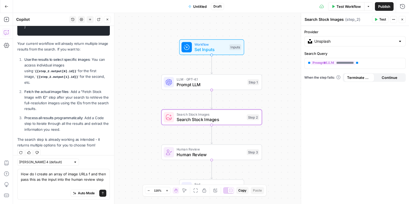
scroll to position [183, 0]
click at [48, 185] on textarea "How do I create an array of image URLs from a Search Stock Images step and then…" at bounding box center [64, 180] width 86 height 16
click at [84, 186] on textarea "How do I create an array of image URLs from a Search Stock Images step and then…" at bounding box center [64, 180] width 86 height 16
type textarea "How do I create an array of image URLs from a Search Stock Images step and then…"
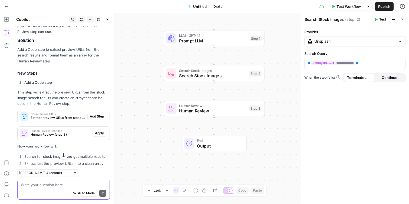
scroll to position [354, 0]
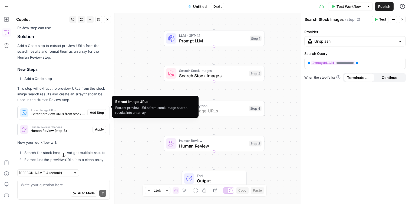
click at [94, 110] on span "Add Step" at bounding box center [97, 112] width 14 height 5
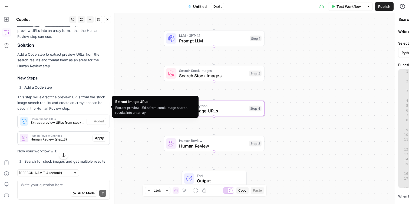
type textarea "Extract Image URLs"
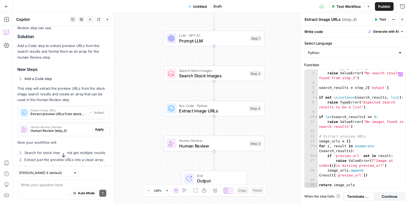
scroll to position [0, 0]
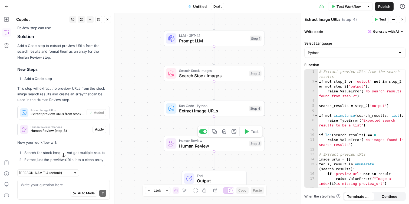
click at [217, 147] on span "Human Review" at bounding box center [213, 146] width 68 height 6
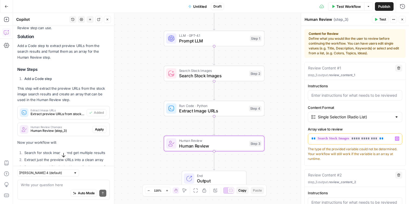
click at [383, 139] on p "**********" at bounding box center [355, 138] width 87 height 5
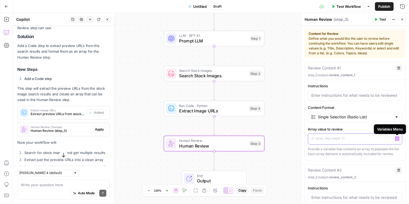
click at [398, 139] on icon "button" at bounding box center [397, 139] width 3 height 3
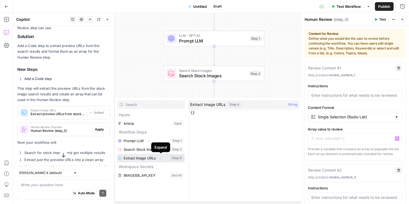
click at [162, 158] on icon "button" at bounding box center [160, 158] width 3 height 3
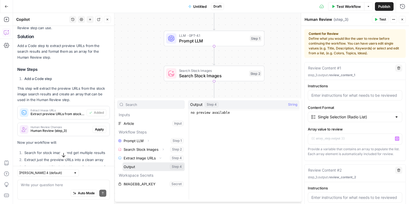
click at [158, 168] on button "Select variable Output" at bounding box center [154, 167] width 62 height 9
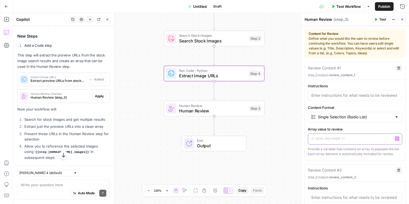
scroll to position [397, 0]
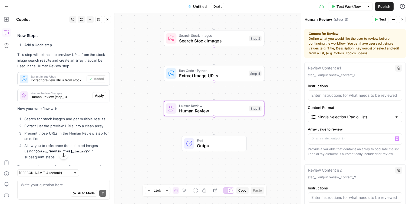
click at [72, 92] on span "Human Review Changes" at bounding box center [61, 93] width 60 height 3
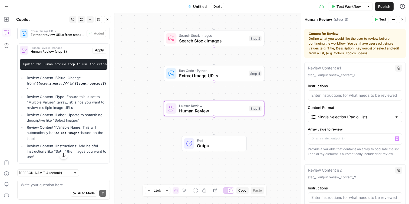
scroll to position [442, 0]
drag, startPoint x: 101, startPoint y: 77, endPoint x: 70, endPoint y: 79, distance: 31.2
click at [70, 83] on code "{{step_4.output}}" at bounding box center [66, 87] width 79 height 9
copy code "{{step_4.output}}"
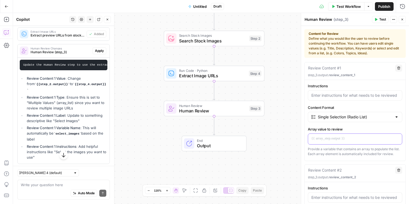
click at [341, 139] on p at bounding box center [355, 138] width 87 height 5
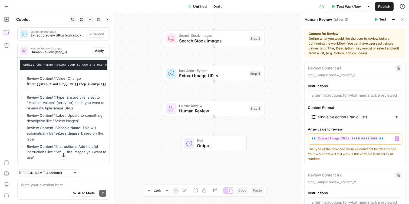
click at [373, 155] on div "The type of the provided variable could not be determined. Your workflow will s…" at bounding box center [355, 154] width 95 height 15
click at [383, 139] on p "**********" at bounding box center [355, 138] width 87 height 5
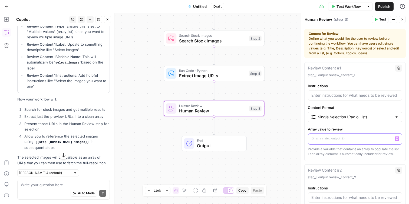
scroll to position [519, 0]
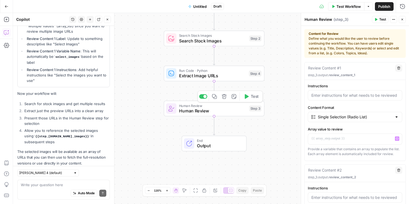
click at [215, 112] on span "Human Review" at bounding box center [213, 111] width 68 height 6
click at [229, 110] on span "Human Review" at bounding box center [213, 111] width 68 height 6
click at [224, 98] on icon "button" at bounding box center [224, 96] width 5 height 5
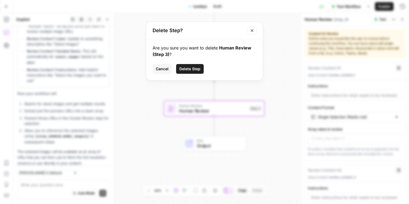
click at [190, 70] on span "Delete Step" at bounding box center [190, 68] width 21 height 5
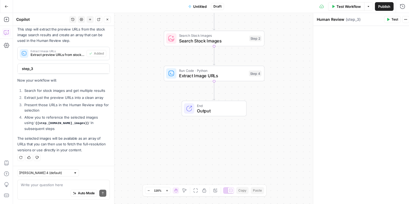
scroll to position [416, 0]
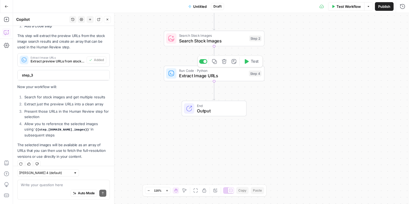
click at [256, 76] on div "Step 4" at bounding box center [255, 74] width 13 height 6
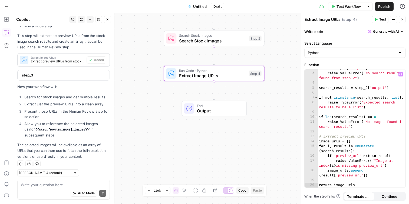
scroll to position [0, 0]
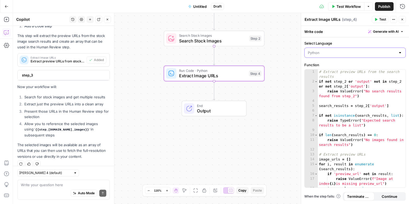
click at [357, 54] on input "Select Language" at bounding box center [352, 52] width 88 height 5
type input "Python"
click at [358, 43] on label "Select Language" at bounding box center [356, 43] width 102 height 5
click at [358, 50] on input "Python" at bounding box center [352, 52] width 88 height 5
type input "Python"
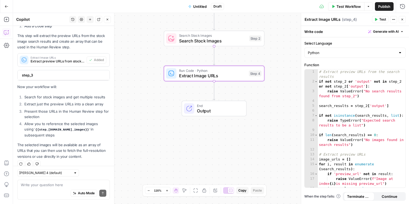
click at [360, 40] on div "Select Language Python Function 1 2 3 4 5 6 7 8 9 10 11 12 13 14 15 16 17 18 # …" at bounding box center [355, 120] width 108 height 167
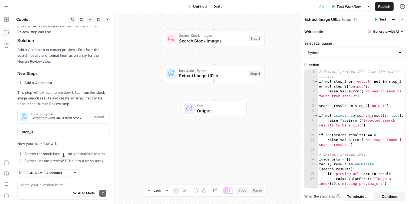
scroll to position [360, 0]
click at [246, 75] on span "Extract Image URLs" at bounding box center [212, 76] width 67 height 6
click at [222, 61] on icon "button" at bounding box center [224, 61] width 5 height 5
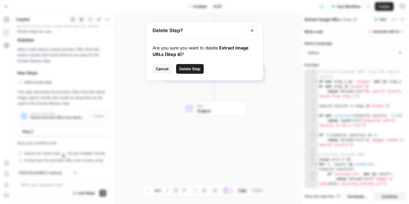
click at [195, 68] on span "Delete Step" at bounding box center [190, 68] width 21 height 5
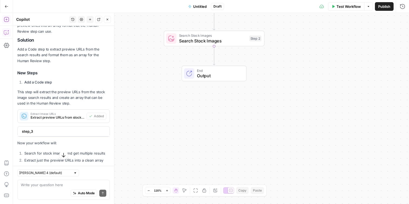
click at [6, 19] on icon "button" at bounding box center [6, 19] width 5 height 5
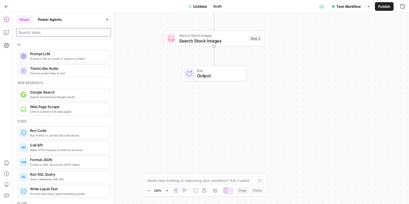
click at [61, 31] on input "search" at bounding box center [64, 32] width 90 height 5
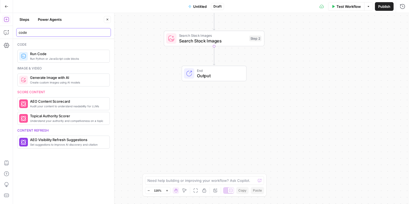
type input "code"
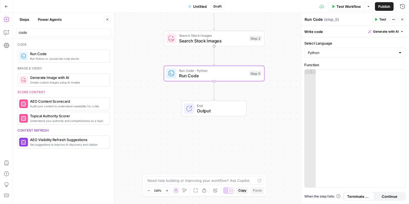
click at [383, 31] on span "Generate with AI" at bounding box center [386, 31] width 26 height 5
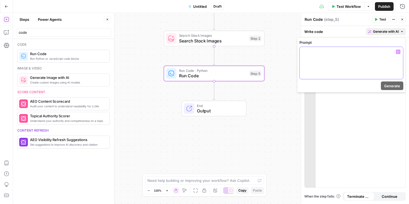
click at [323, 69] on div at bounding box center [351, 63] width 103 height 32
click at [6, 34] on icon "button" at bounding box center [6, 33] width 5 height 4
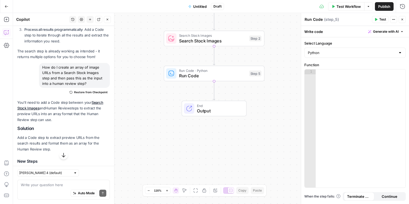
scroll to position [286, 0]
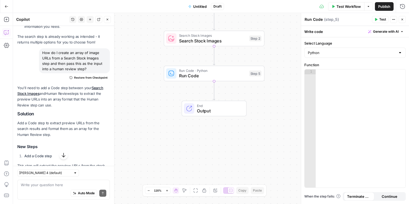
drag, startPoint x: 51, startPoint y: 100, endPoint x: 86, endPoint y: 87, distance: 37.8
click at [86, 87] on p "You'll need to add a Code step between your Search Stock Images and Human Revie…" at bounding box center [63, 96] width 93 height 23
copy p "extract the preview URLs into an array format that the Human Review step can use"
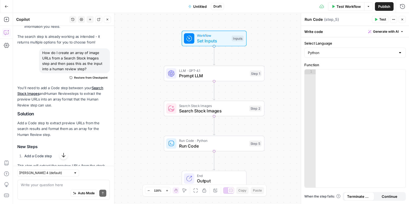
click at [341, 89] on div at bounding box center [361, 134] width 90 height 128
click at [389, 30] on span "Generate with AI" at bounding box center [386, 31] width 26 height 5
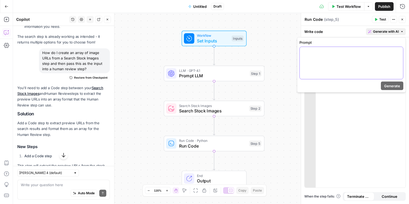
click at [339, 64] on div at bounding box center [351, 63] width 103 height 32
paste div
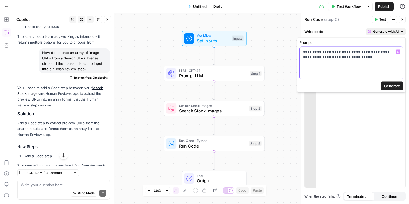
click at [304, 51] on p "**********" at bounding box center [351, 54] width 97 height 11
click at [345, 51] on p "**********" at bounding box center [351, 54] width 97 height 11
click at [399, 51] on icon "button" at bounding box center [398, 52] width 3 height 3
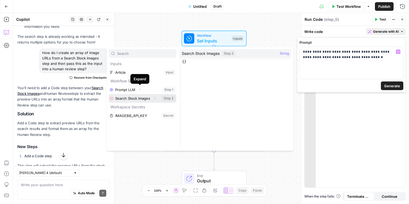
click at [141, 97] on button "Select variable Search Stock Images" at bounding box center [143, 98] width 68 height 9
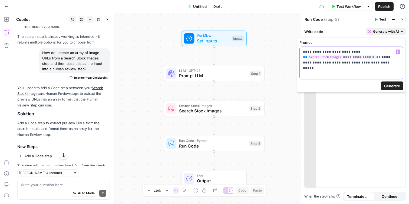
click at [337, 63] on p "**********" at bounding box center [351, 57] width 97 height 16
drag, startPoint x: 385, startPoint y: 64, endPoint x: 324, endPoint y: 64, distance: 61.2
click at [324, 64] on p "**********" at bounding box center [351, 57] width 97 height 16
click at [393, 84] on span "Generate" at bounding box center [393, 85] width 16 height 5
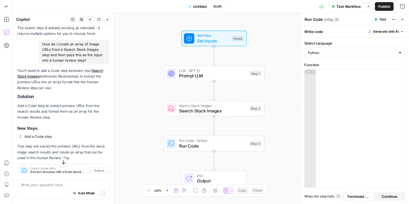
scroll to position [277, 0]
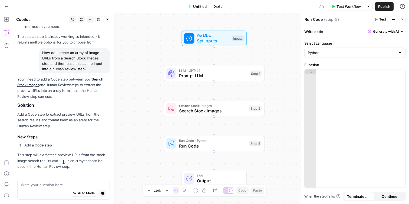
click at [383, 31] on span "Generate with AI" at bounding box center [386, 31] width 26 height 5
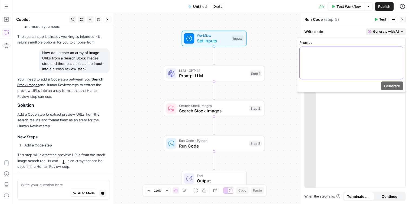
click at [352, 65] on div at bounding box center [351, 63] width 103 height 32
paste div
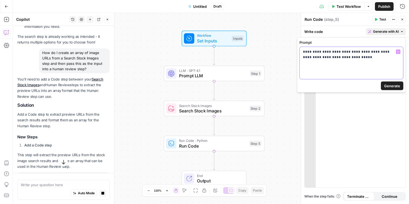
click at [306, 52] on p "**********" at bounding box center [351, 54] width 97 height 11
click at [323, 52] on p "**********" at bounding box center [351, 54] width 97 height 11
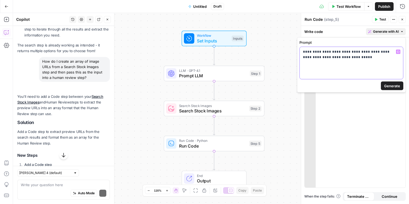
scroll to position [286, 0]
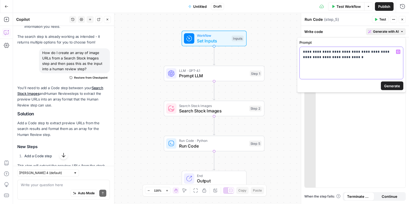
click at [339, 53] on p "**********" at bounding box center [351, 54] width 97 height 11
click at [399, 52] on icon "button" at bounding box center [398, 52] width 3 height 3
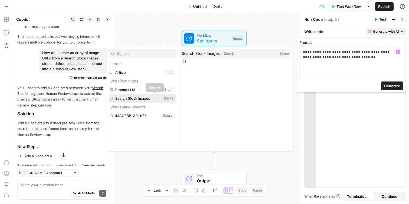
click at [154, 98] on icon "button" at bounding box center [154, 98] width 3 height 3
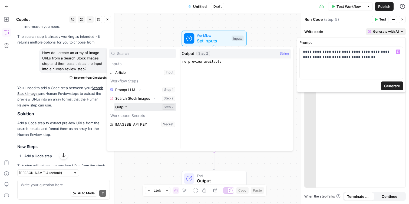
click at [130, 108] on button "Select variable Output" at bounding box center [145, 107] width 62 height 9
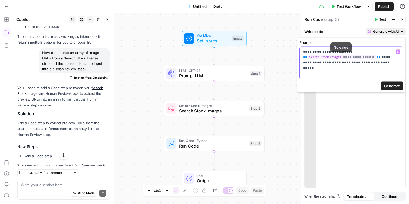
click at [381, 60] on p "**********" at bounding box center [351, 57] width 97 height 16
click at [393, 86] on span "Generate" at bounding box center [393, 85] width 16 height 5
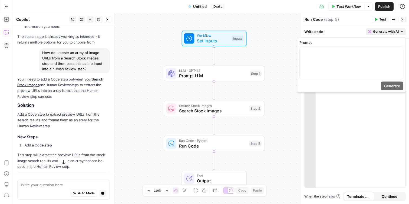
click at [402, 33] on icon "button" at bounding box center [402, 31] width 3 height 3
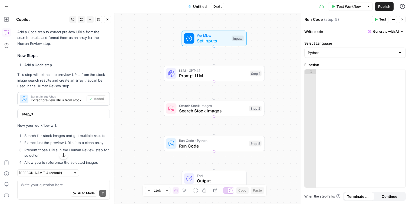
scroll to position [381, 0]
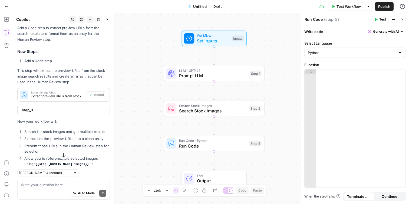
click at [70, 94] on span "Extract preview URLs from stock image search results into an array" at bounding box center [58, 96] width 54 height 5
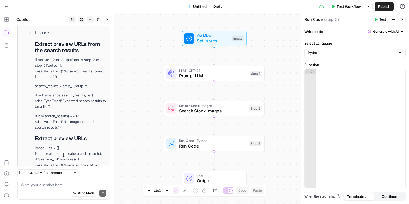
scroll to position [482, 0]
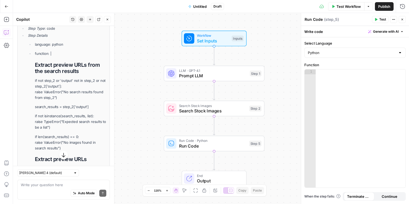
drag, startPoint x: 51, startPoint y: 141, endPoint x: 30, endPoint y: 75, distance: 68.8
click at [30, 75] on ul "language: python function: | Extract preview URLs from the search results if no…" at bounding box center [67, 126] width 79 height 168
copy li "if not step_2 or 'output' not in step_2 or not step_2['output']: raise ValueErr…"
click at [338, 77] on div at bounding box center [361, 134] width 90 height 128
paste textarea "**********"
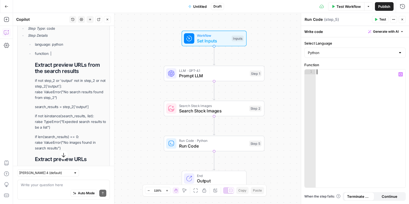
type textarea "**********"
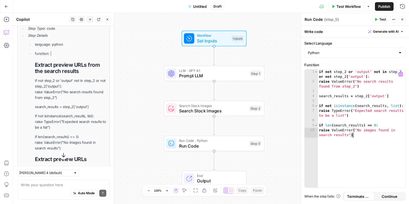
scroll to position [555, 0]
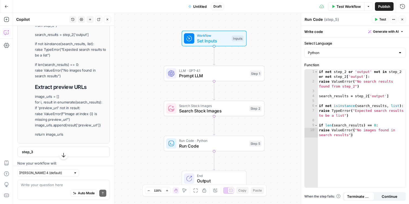
drag, startPoint x: 71, startPoint y: 127, endPoint x: 32, endPoint y: 92, distance: 52.4
click at [32, 92] on ul "language: python function: | Extract preview URLs from the search results if no…" at bounding box center [67, 53] width 79 height 168
copy li "image_urls = [] for i, result in enumerate(search_results): if 'preview_url' no…"
click at [363, 138] on div "if not step_2 or 'output' not in step_2 or not step_2 [ 'output' ] : raise Valu…" at bounding box center [362, 139] width 88 height 138
paste textarea "**********"
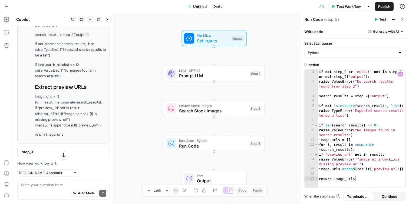
click at [361, 137] on div "if not step_2 or 'output' not in step_2 or not step_2 [ 'output' ] : raise Valu…" at bounding box center [362, 136] width 88 height 133
type textarea "**********"
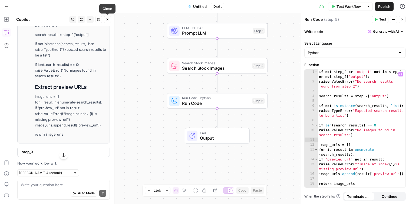
click at [109, 22] on button "Close" at bounding box center [107, 19] width 7 height 7
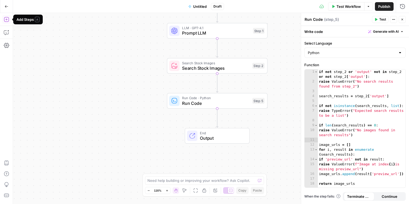
click at [6, 19] on icon "button" at bounding box center [6, 19] width 5 height 5
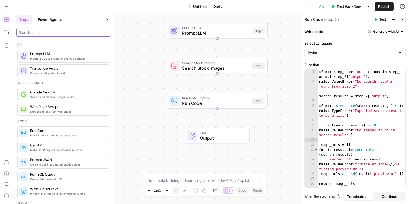
click at [67, 30] on input "search" at bounding box center [64, 32] width 90 height 5
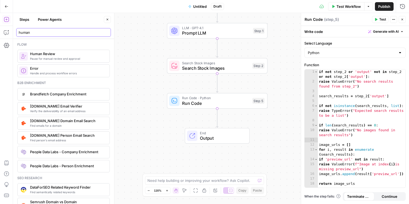
type input "human"
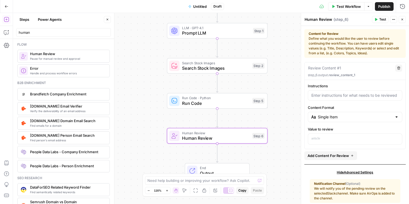
scroll to position [24, 0]
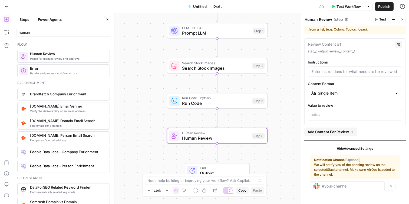
click at [344, 133] on span "Add Content For Review" at bounding box center [328, 131] width 41 height 5
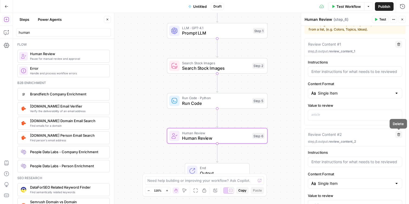
click at [399, 135] on icon "button" at bounding box center [399, 134] width 3 height 3
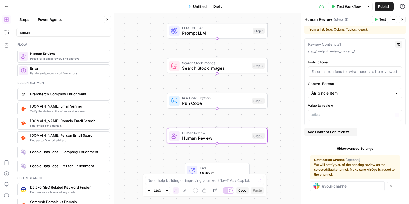
click at [370, 96] on div "Single Item" at bounding box center [355, 93] width 95 height 10
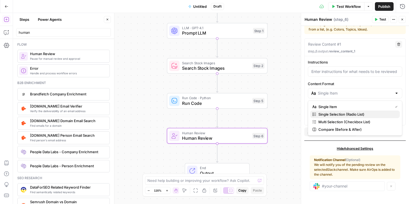
click at [357, 117] on span "Single Selection (Radio List)" at bounding box center [357, 114] width 77 height 5
type input "Single Selection (Radio List)"
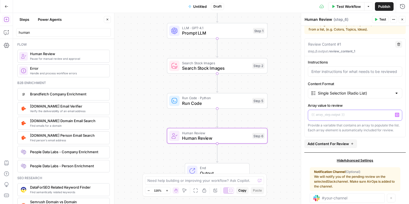
click at [396, 114] on button "Variables Menu" at bounding box center [397, 115] width 4 height 4
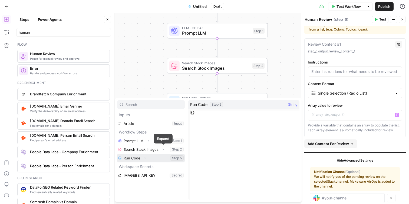
click at [145, 157] on icon "button" at bounding box center [145, 158] width 3 height 3
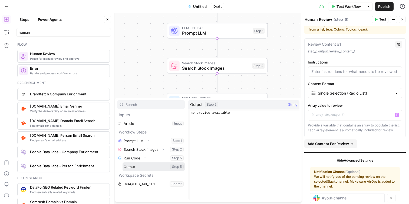
click at [144, 166] on button "Select variable Output" at bounding box center [154, 167] width 62 height 9
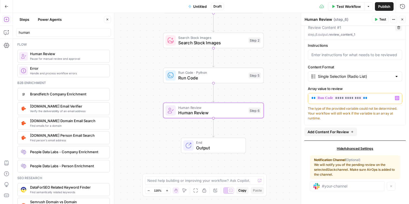
scroll to position [0, 0]
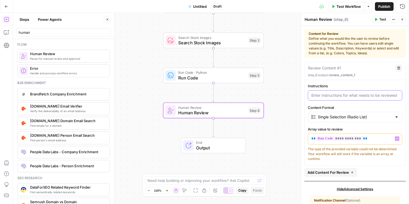
click at [345, 97] on input "Instructions" at bounding box center [355, 95] width 87 height 5
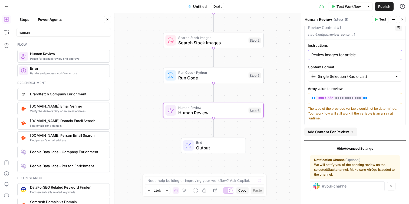
type input "Review images for article"
click at [379, 6] on span "Publish" at bounding box center [385, 6] width 12 height 5
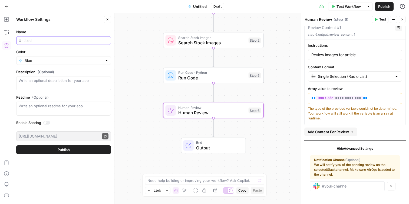
click at [75, 41] on input "Name" at bounding box center [64, 40] width 90 height 5
type input "Lucas Image Selector (Aircraft)"
click at [81, 153] on button "Publish" at bounding box center [63, 150] width 95 height 9
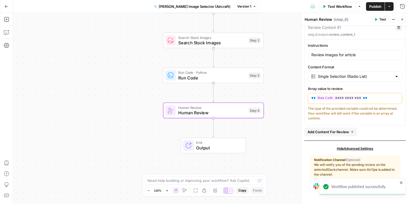
click at [361, 7] on icon "button" at bounding box center [359, 6] width 3 height 3
click at [389, 6] on icon "button" at bounding box center [389, 6] width 3 height 3
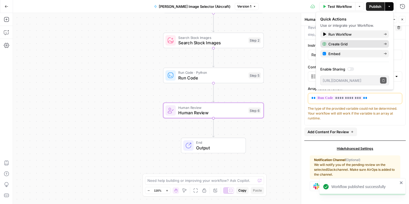
click at [343, 44] on span "Create Grid" at bounding box center [354, 43] width 51 height 5
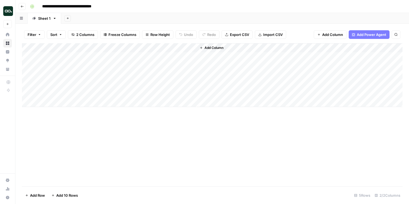
click at [70, 58] on div "Add Column" at bounding box center [212, 75] width 381 height 64
type textarea "**********"
click at [161, 57] on div "Add Column" at bounding box center [212, 75] width 381 height 64
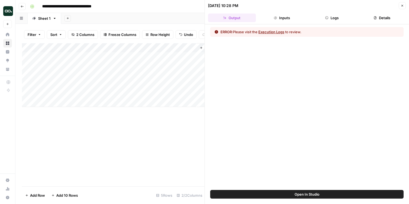
click at [274, 33] on button "Execution Logs" at bounding box center [272, 31] width 26 height 5
